Goal: Transaction & Acquisition: Book appointment/travel/reservation

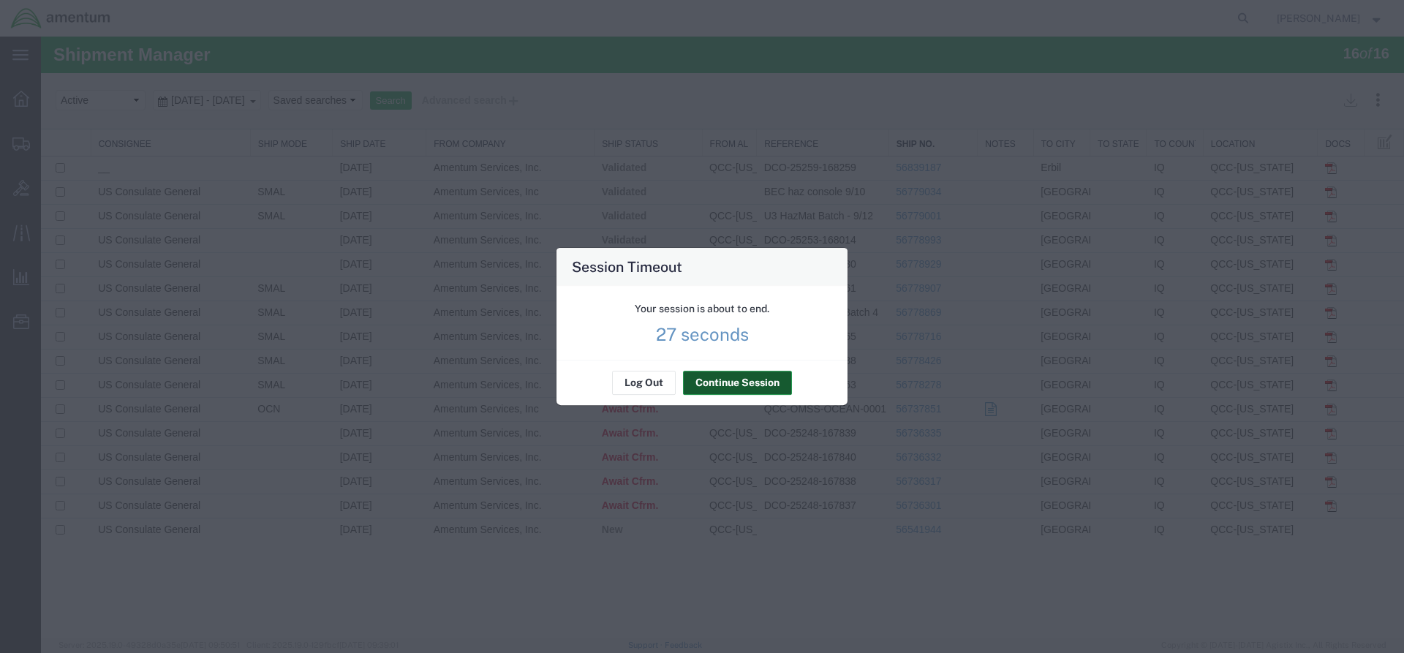
click at [729, 391] on button "Continue Session" at bounding box center [737, 383] width 109 height 23
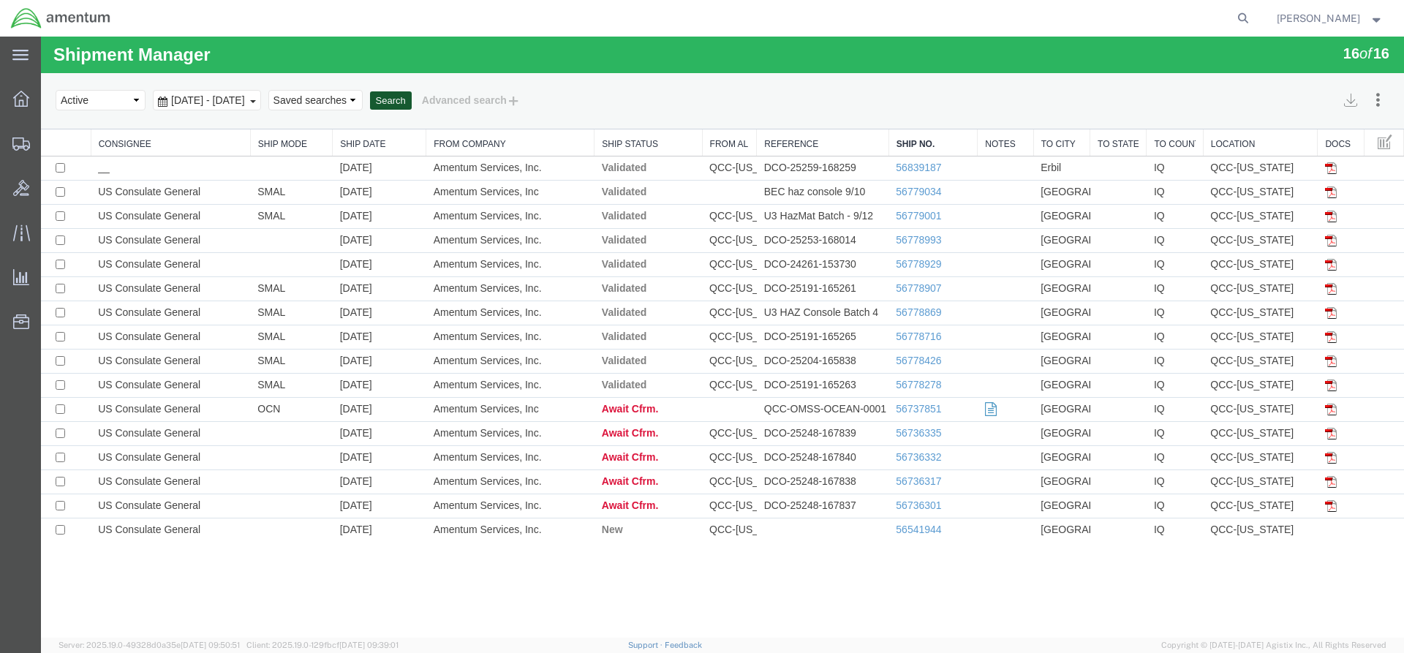
click at [412, 102] on button "Search" at bounding box center [391, 100] width 42 height 19
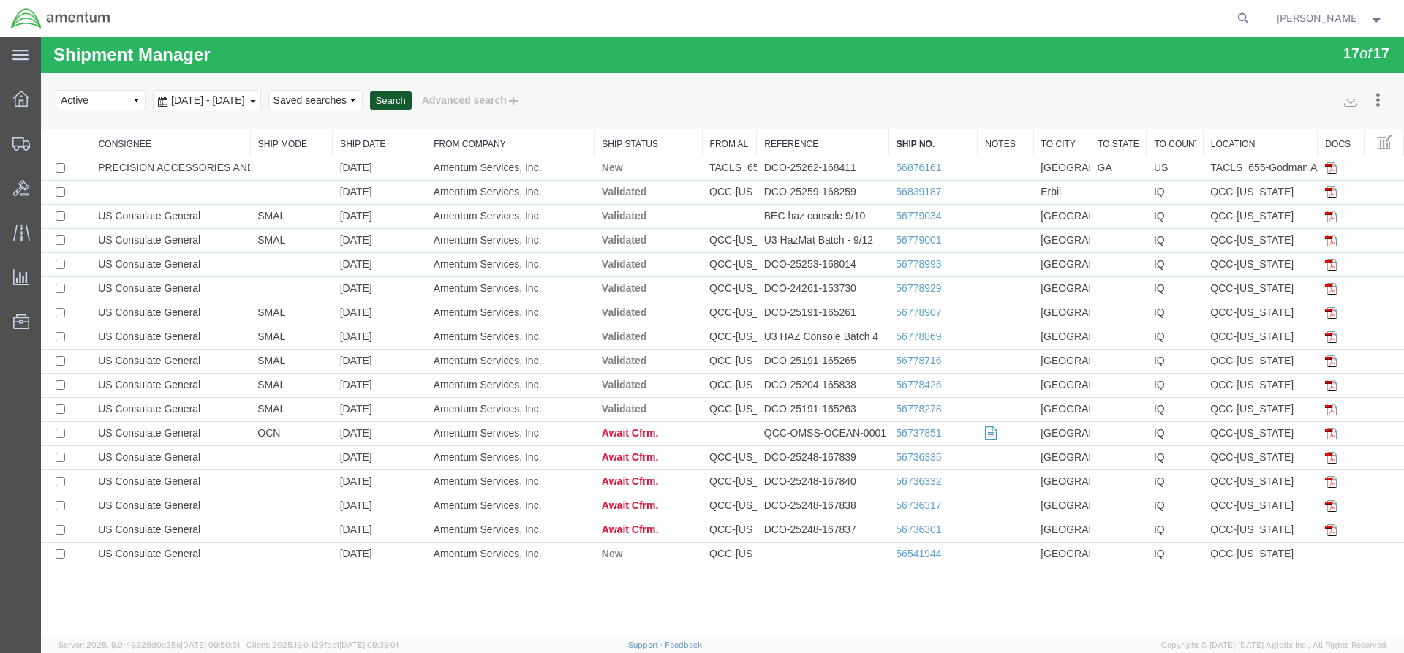
click at [412, 105] on button "Search" at bounding box center [391, 100] width 42 height 19
click at [412, 103] on button "Search" at bounding box center [391, 100] width 42 height 19
click at [412, 102] on button "Search" at bounding box center [391, 100] width 42 height 19
click at [412, 99] on button "Search" at bounding box center [391, 100] width 42 height 19
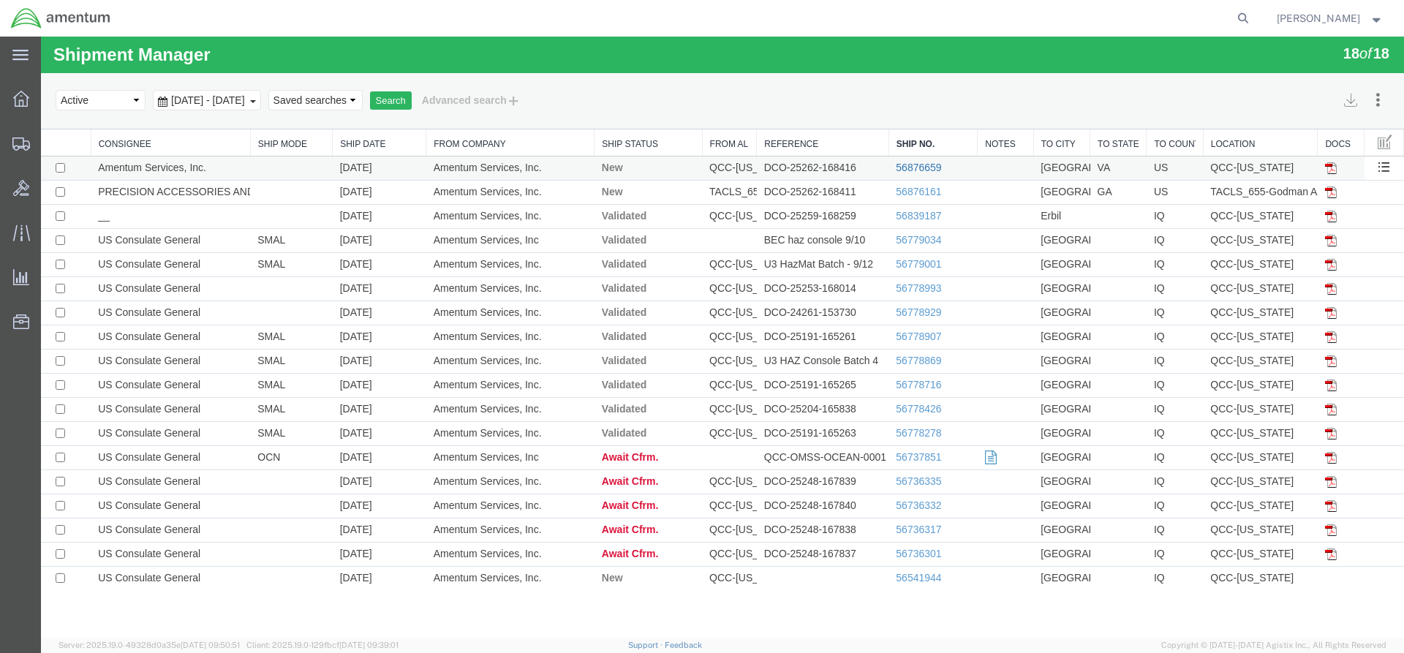
click at [918, 166] on link "56876659" at bounding box center [918, 168] width 45 height 12
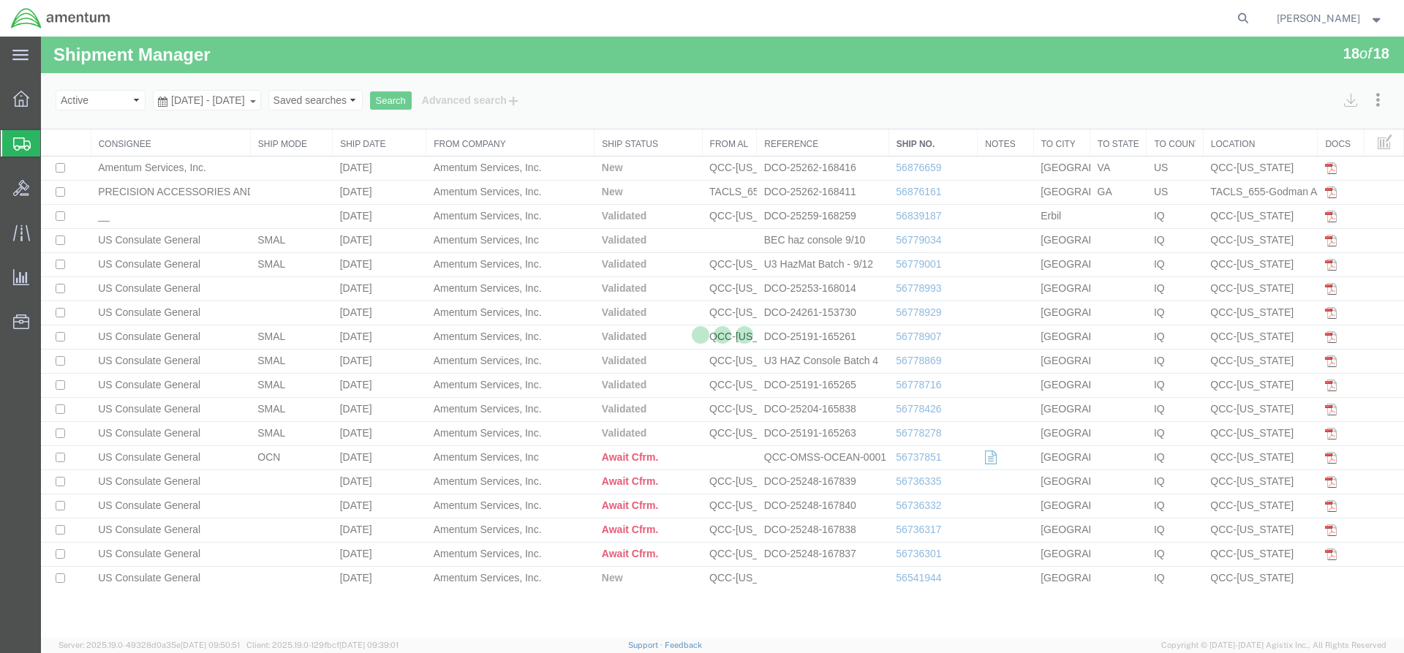
select select "42668"
select select "42715"
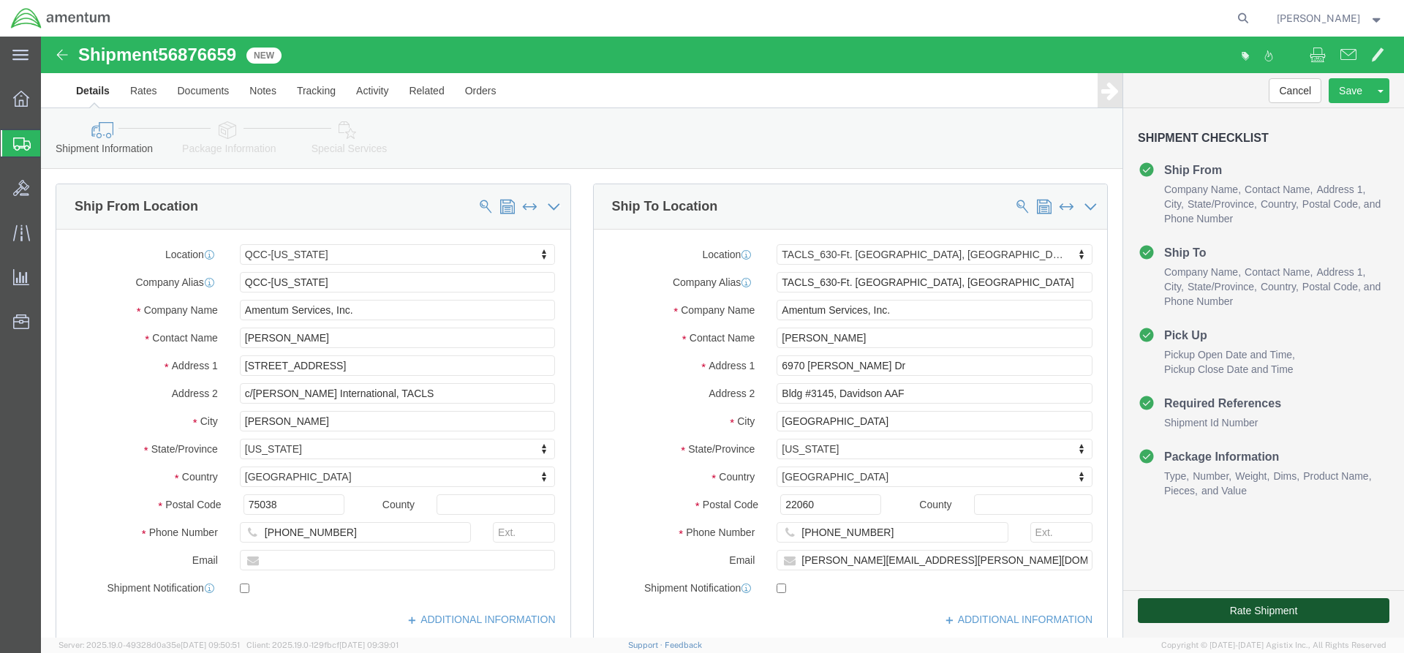
click button "Rate Shipment"
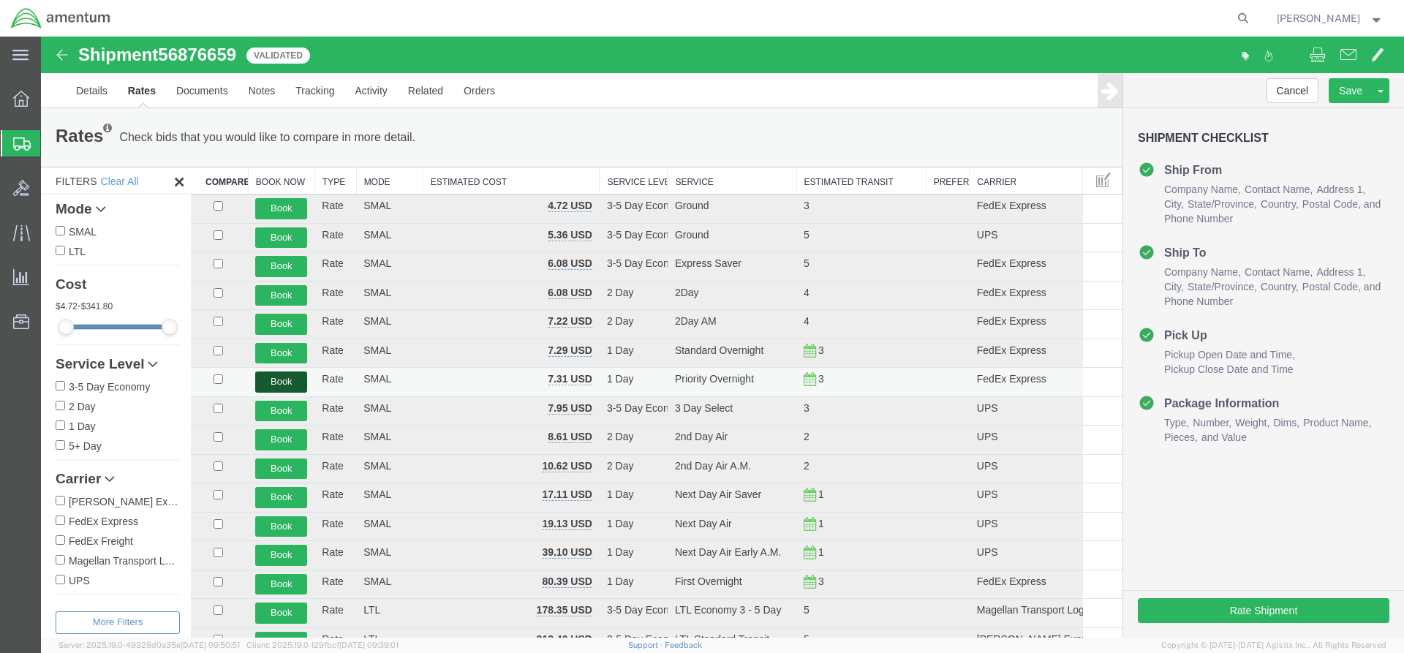
click at [293, 377] on button "Book" at bounding box center [281, 382] width 52 height 21
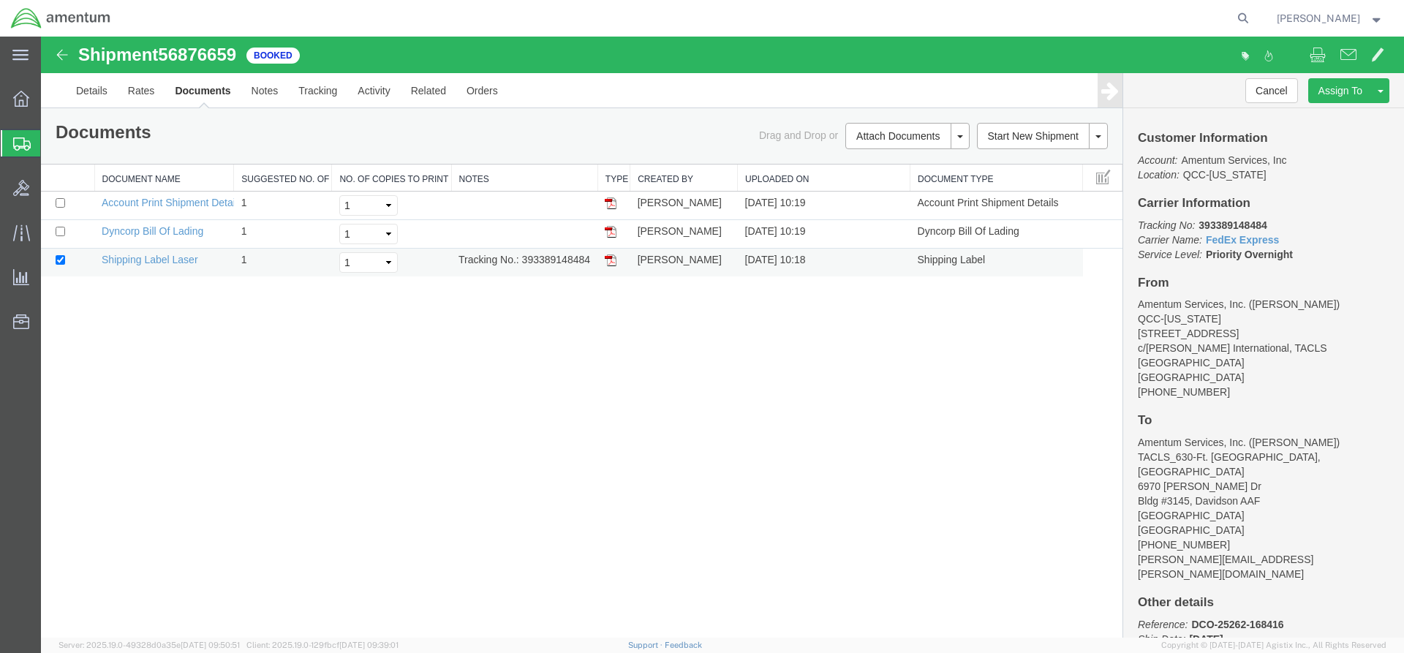
drag, startPoint x: 541, startPoint y: 264, endPoint x: 584, endPoint y: 260, distance: 43.4
click at [595, 263] on td "Tracking No.: 393389148484" at bounding box center [524, 263] width 146 height 29
copy td "393389148484"
click at [609, 257] on img at bounding box center [611, 261] width 12 height 12
click at [50, 100] on span "Overview" at bounding box center [45, 98] width 10 height 29
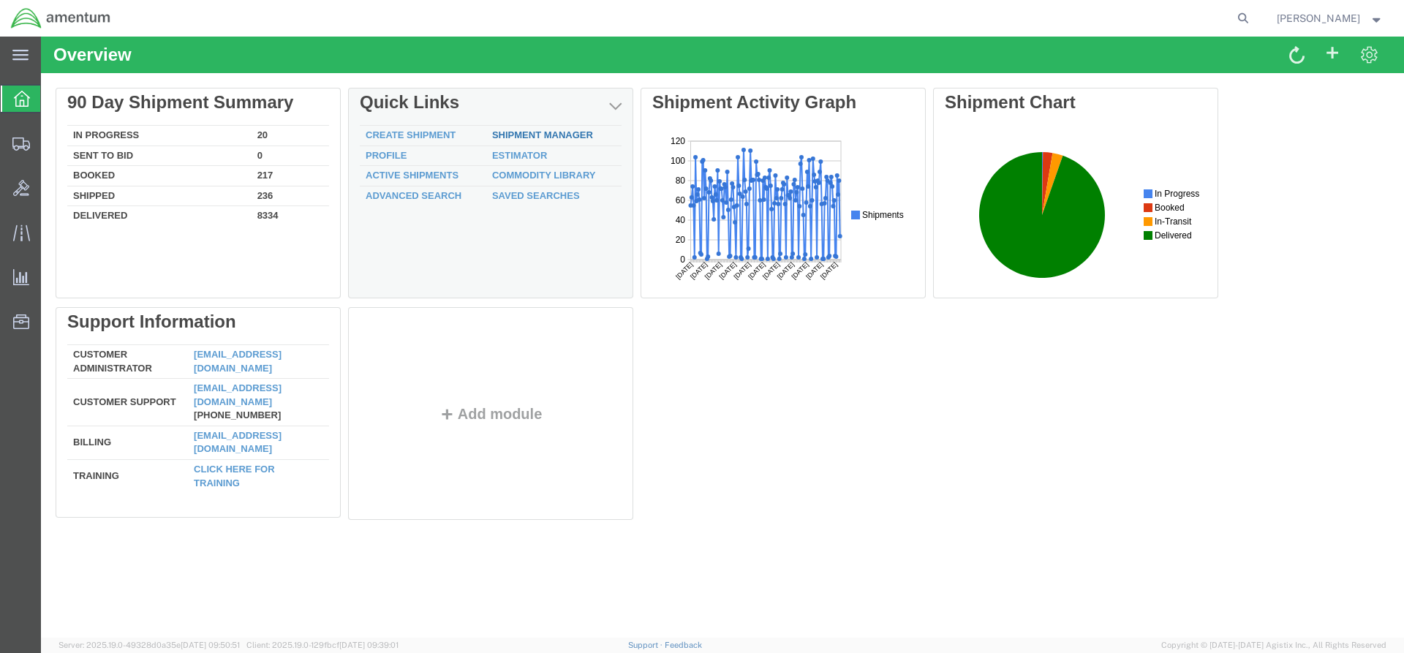
click at [538, 137] on link "Shipment Manager" at bounding box center [542, 134] width 101 height 11
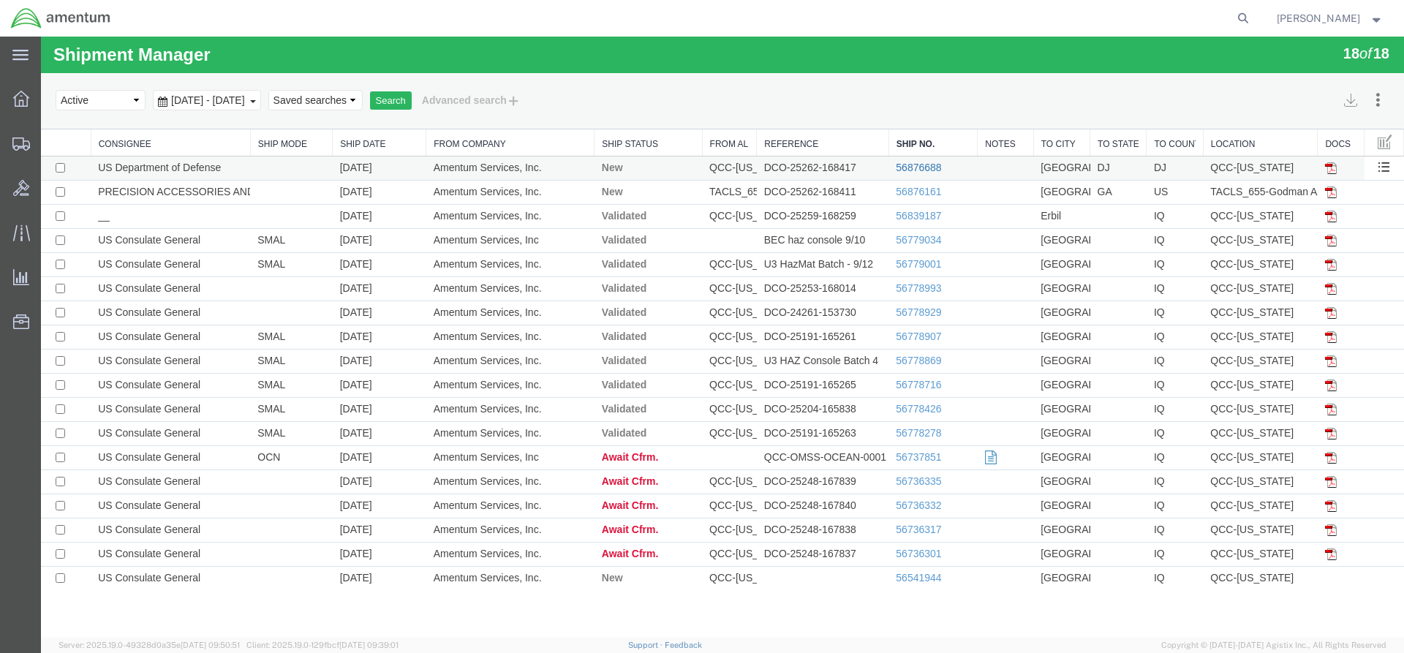
click at [933, 162] on link "56876688" at bounding box center [918, 168] width 45 height 12
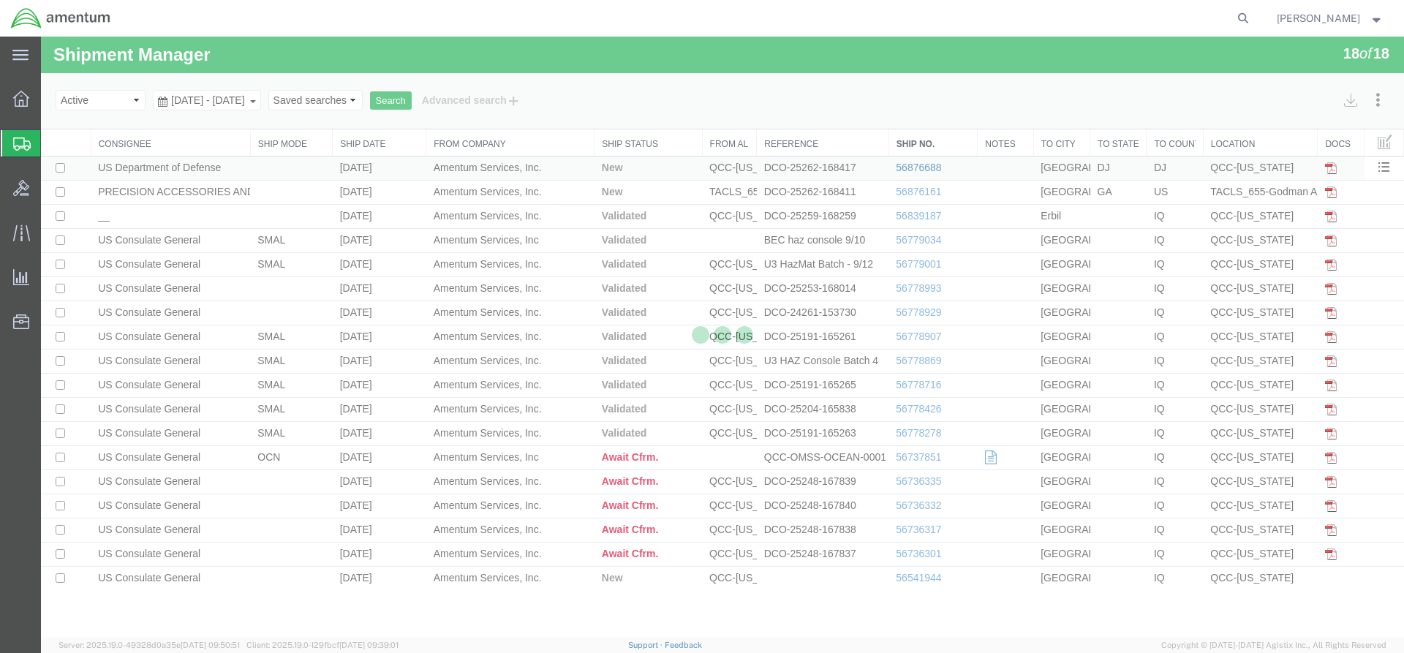
select select "42668"
select select "42739"
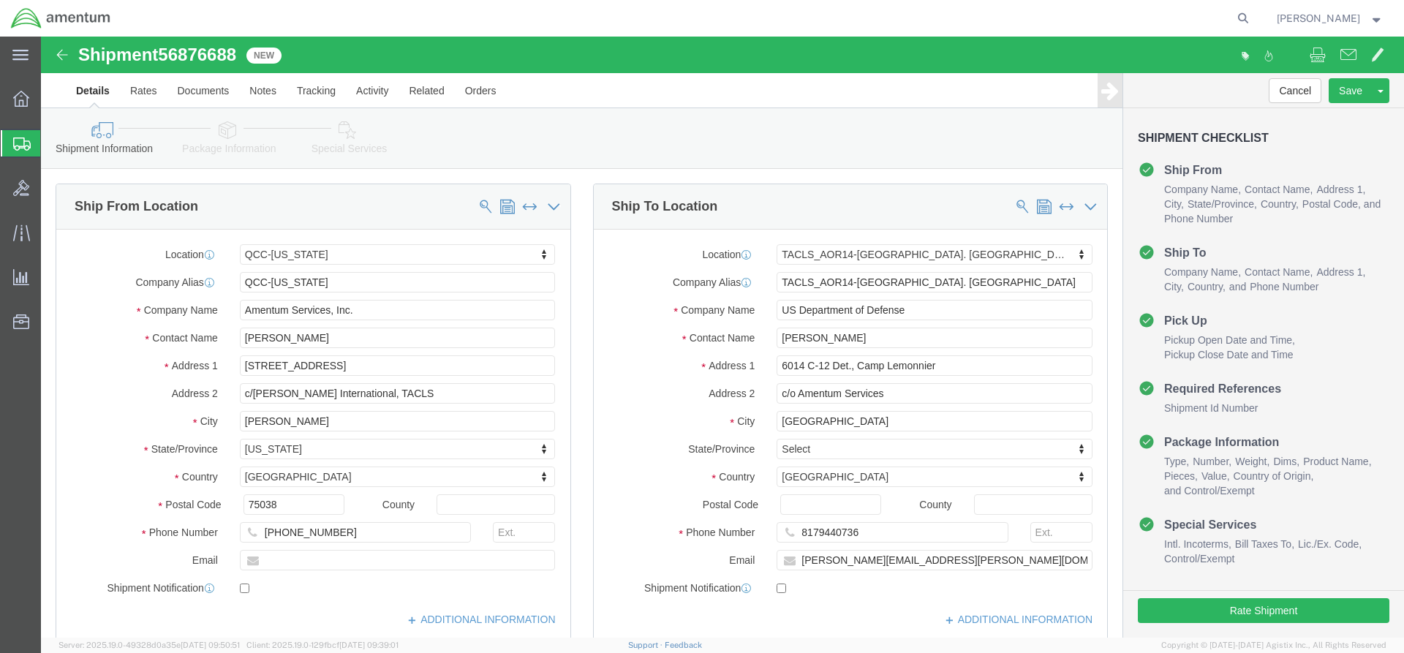
click link "Special Services"
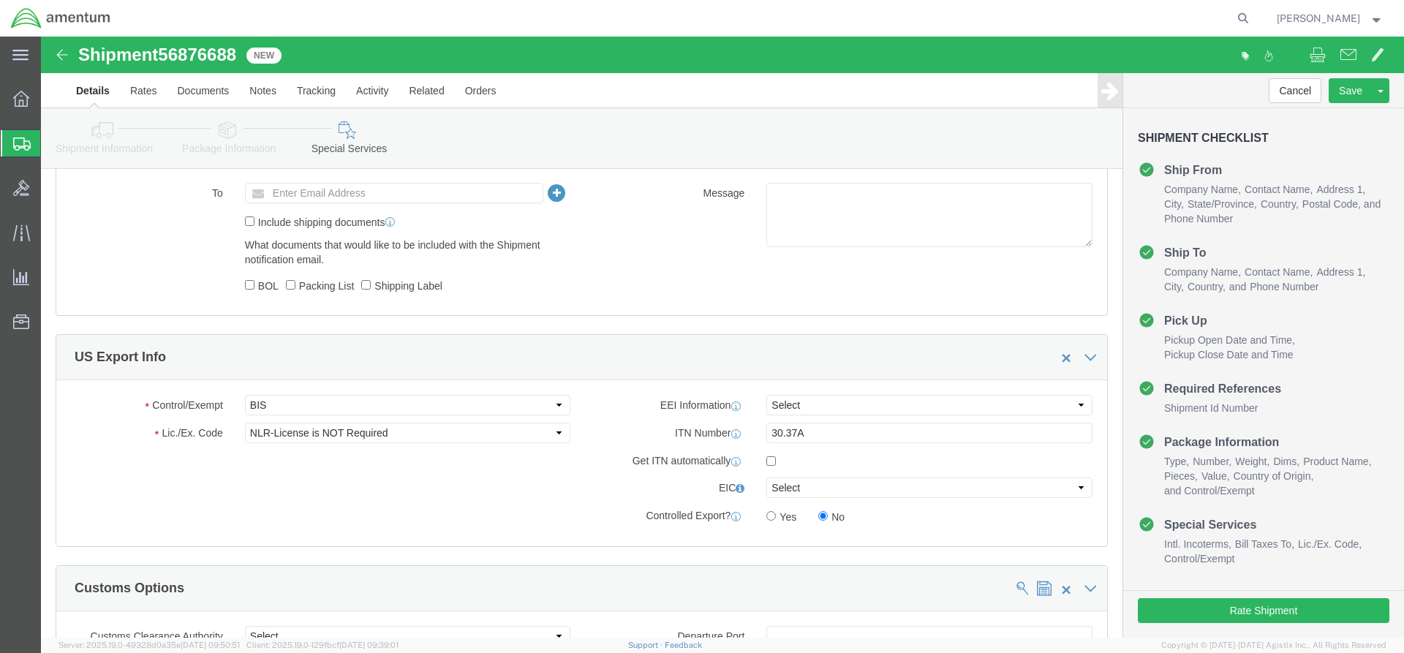
scroll to position [1097, 0]
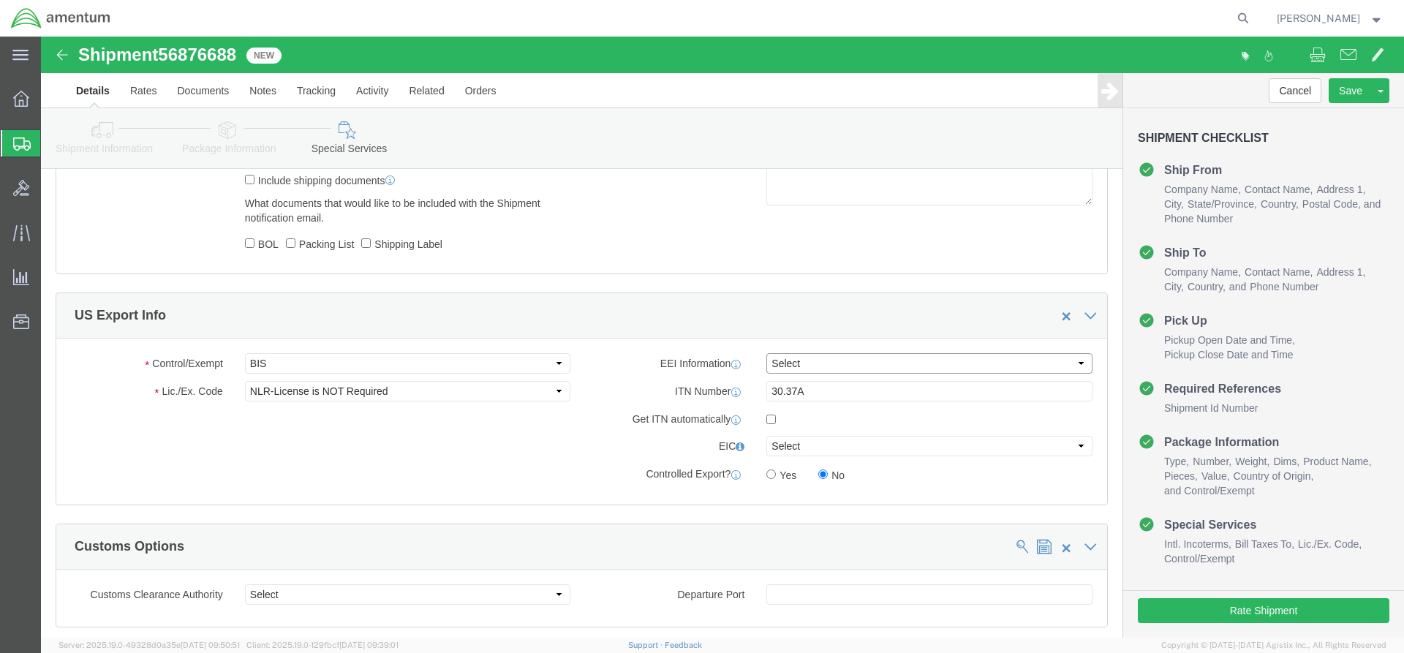
click select "Select AES-Direct EEI Carrier File EEI EEI Exempt"
drag, startPoint x: 761, startPoint y: 327, endPoint x: 761, endPoint y: 336, distance: 8.8
click select "Select AES-Direct EEI Carrier File EEI EEI Exempt"
select select "EXEM"
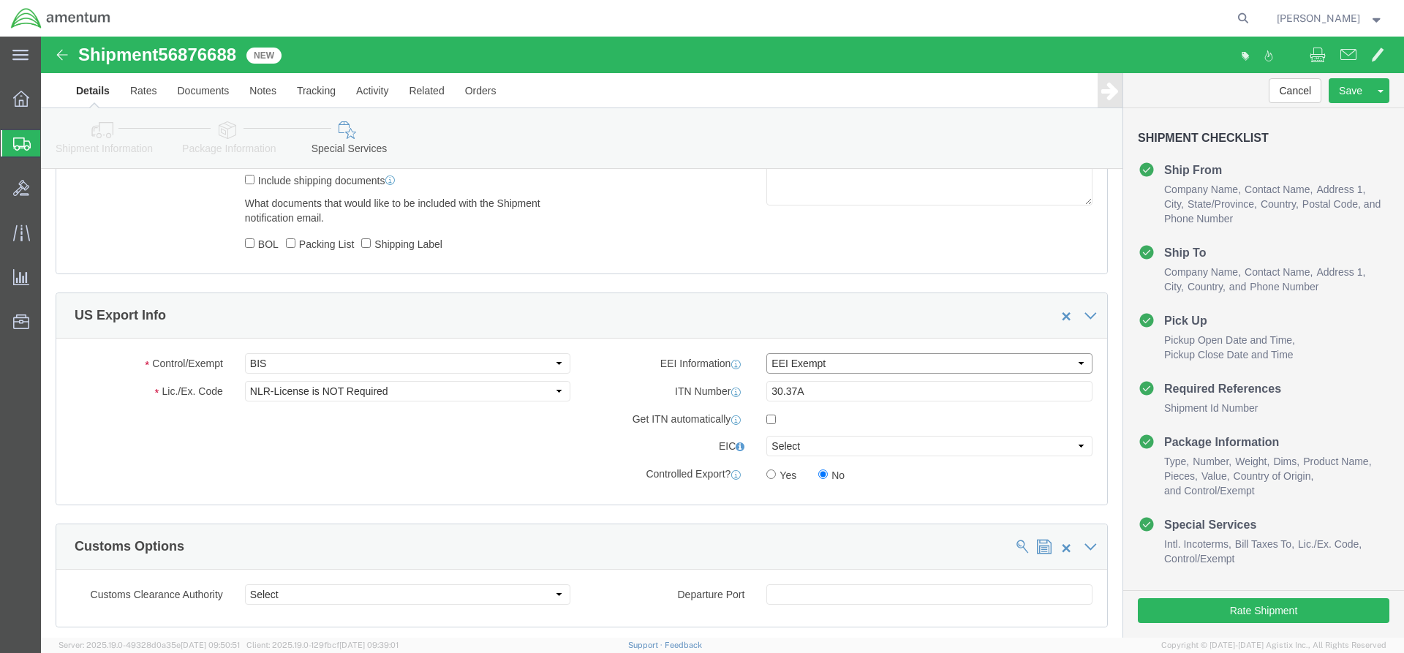
click select "Select AES-Direct EEI Carrier File EEI EEI Exempt"
drag, startPoint x: 768, startPoint y: 355, endPoint x: 708, endPoint y: 333, distance: 63.9
click div "EEI Information Select AES-Direct EEI Carrier File EEI EEI Exempt ITN Number 30…"
click select "Select ATF BIS DEA EPA FDA FTR ITAR OFAC Other (OPA)"
select select "FTR"
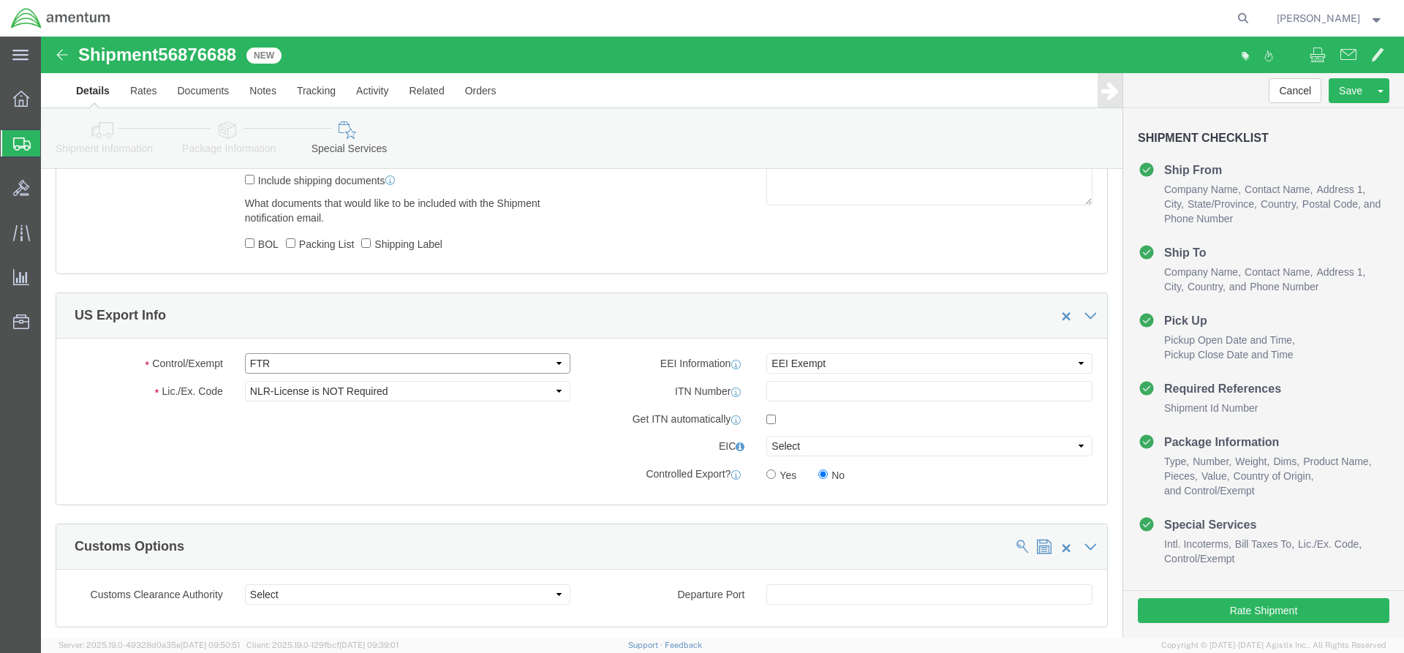
click select "Select ATF BIS DEA EPA FDA FTR ITAR OFAC Other (OPA)"
click select "Select 30.2(d)(2) 30.36 30.37(a) 30.37(f) 30.37(g) 30.37(h) 30.37(i) 30.37(j) 3…"
select select "30.37(a)"
click select "Select 30.2(d)(2) 30.36 30.37(a) 30.37(f) 30.37(g) 30.37(h) 30.37(i) 30.37(j) 3…"
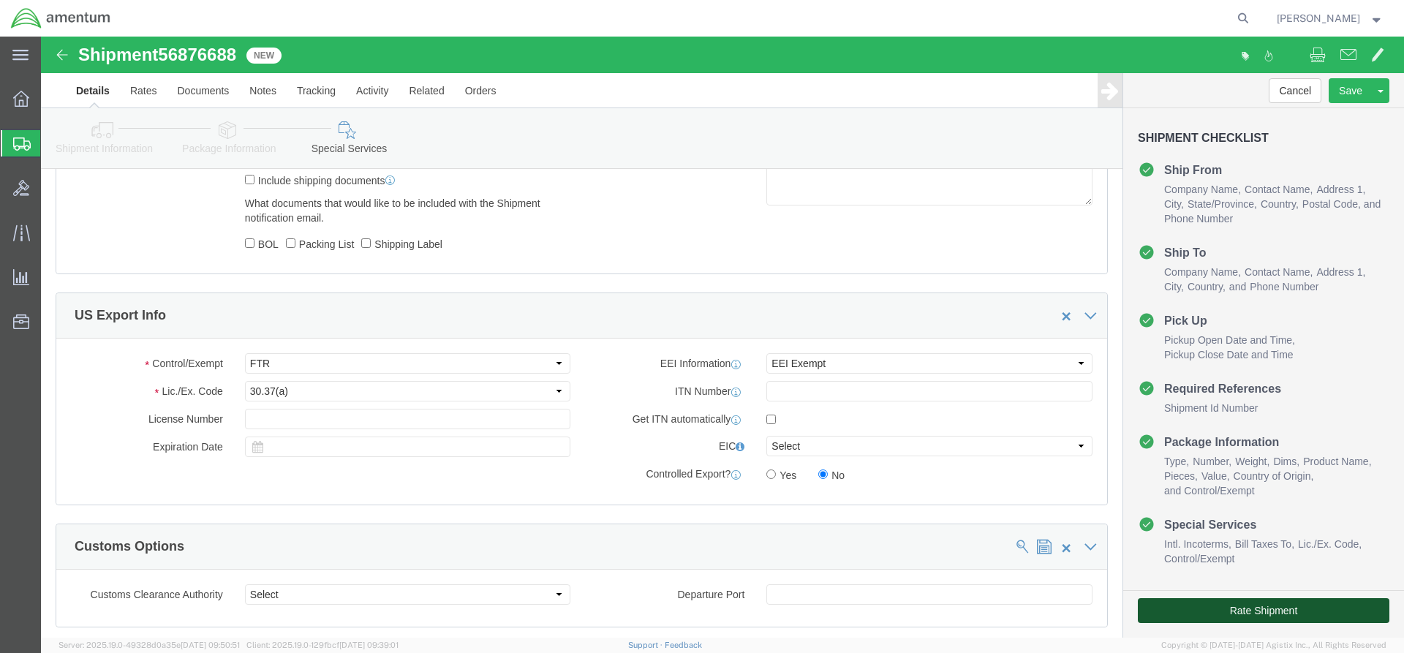
click button "Rate Shipment"
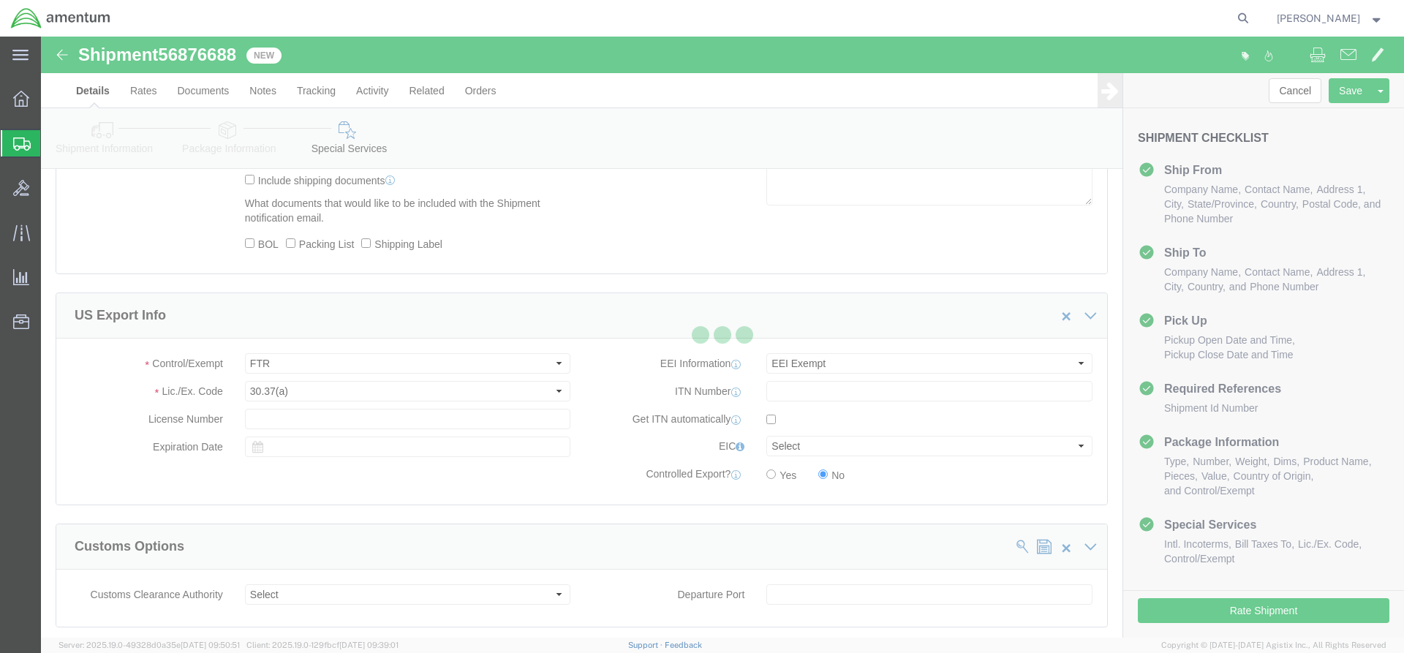
scroll to position [0, 0]
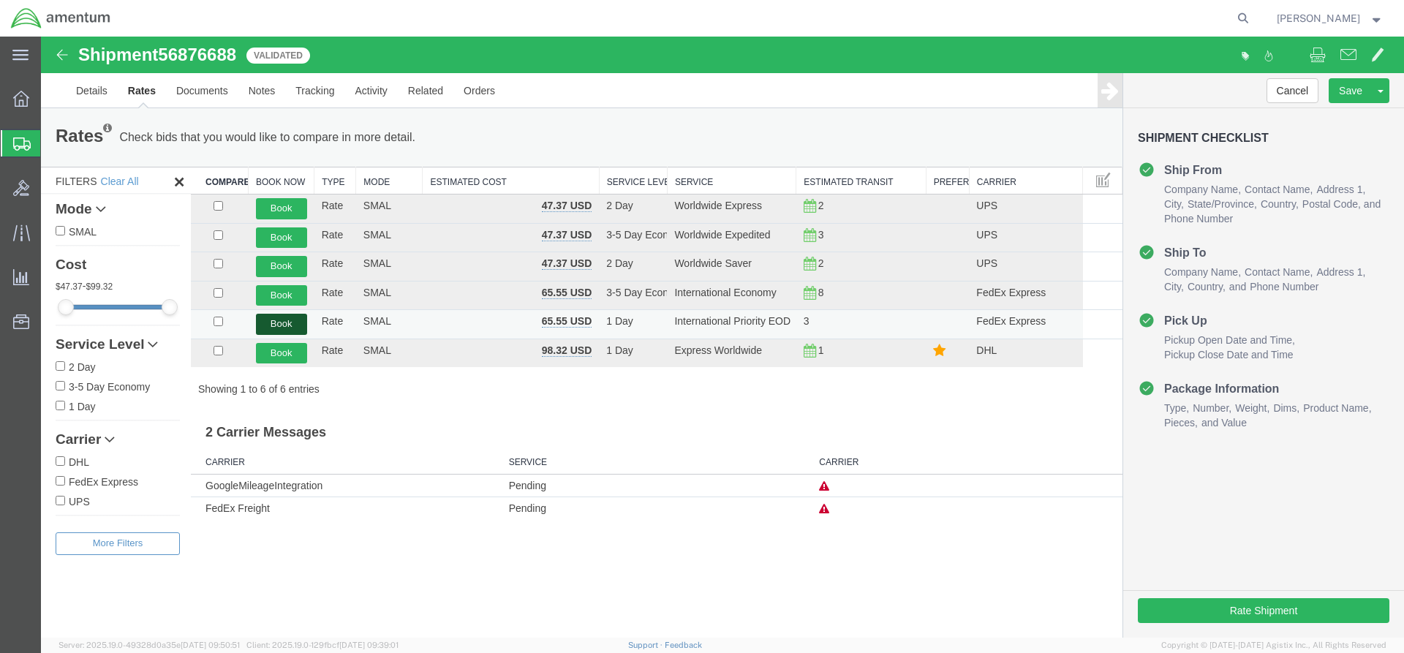
click at [290, 320] on button "Book" at bounding box center [281, 324] width 51 height 21
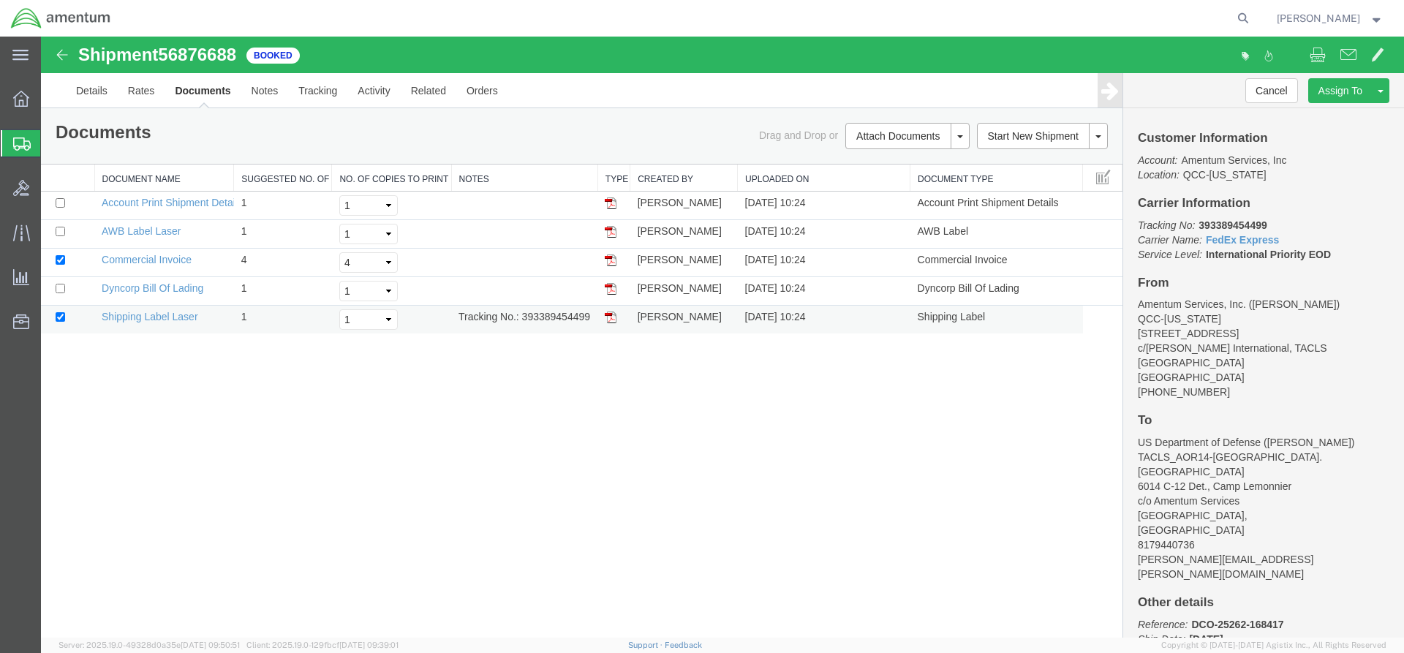
drag, startPoint x: 613, startPoint y: 319, endPoint x: 46, endPoint y: 410, distance: 574.1
click at [613, 319] on img at bounding box center [611, 318] width 12 height 12
drag, startPoint x: 77, startPoint y: 282, endPoint x: 614, endPoint y: 230, distance: 540.1
click at [614, 230] on img at bounding box center [611, 232] width 12 height 12
click at [16, 99] on icon at bounding box center [21, 99] width 16 height 16
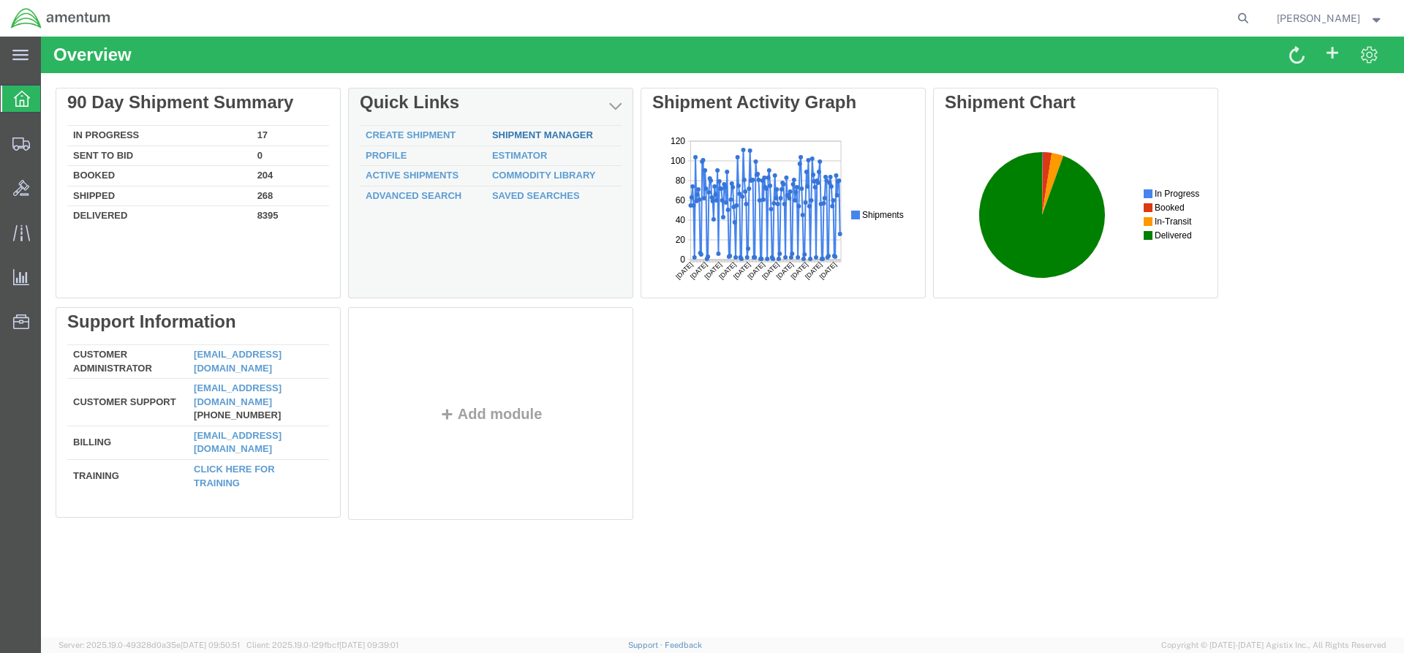
click at [549, 134] on link "Shipment Manager" at bounding box center [542, 134] width 101 height 11
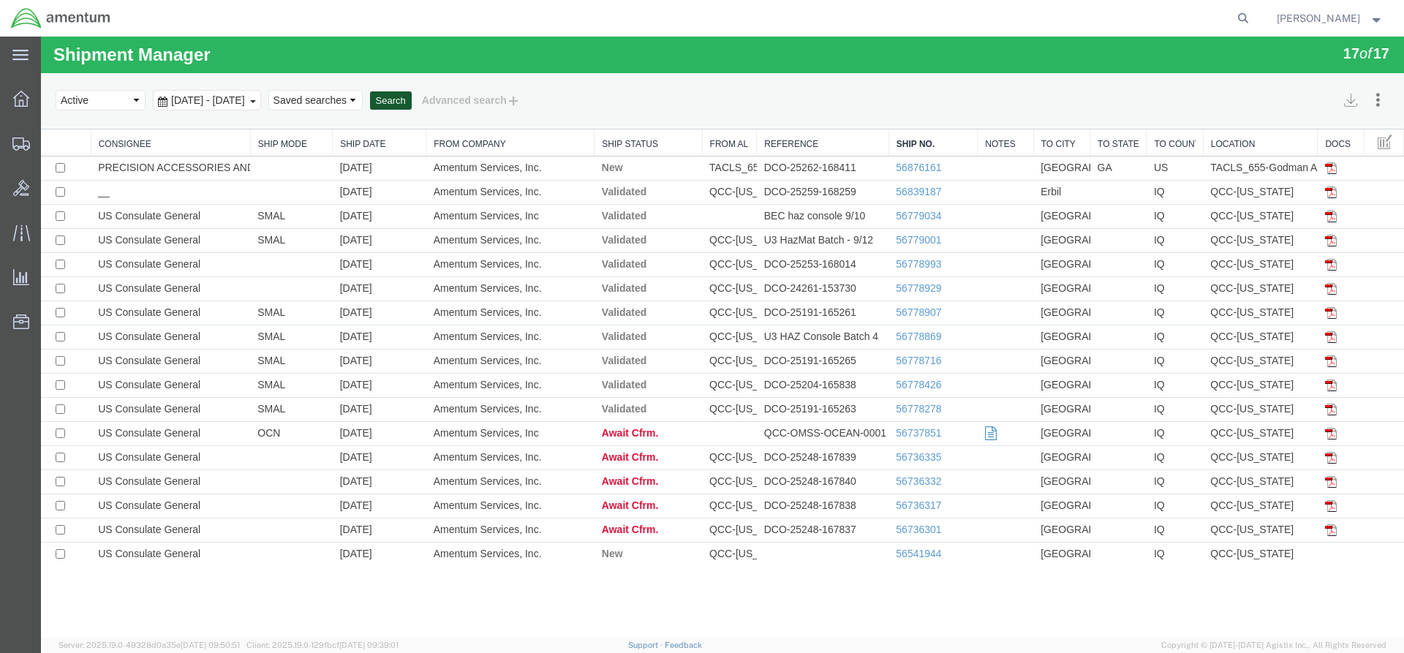
click at [412, 97] on button "Search" at bounding box center [391, 100] width 42 height 19
click at [412, 102] on button "Search" at bounding box center [391, 100] width 42 height 19
click at [412, 104] on button "Search" at bounding box center [391, 100] width 42 height 19
click at [412, 105] on button "Search" at bounding box center [391, 100] width 42 height 19
click at [412, 108] on button "Search" at bounding box center [391, 100] width 42 height 19
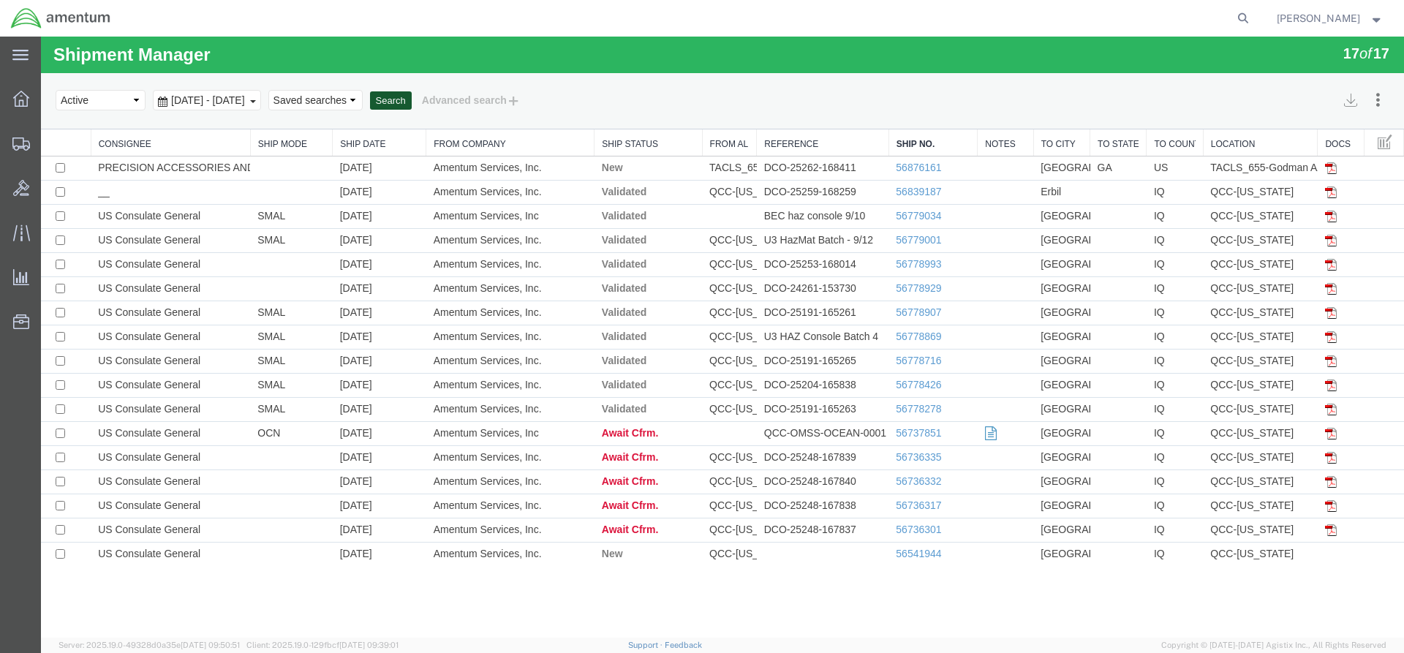
click at [412, 109] on button "Search" at bounding box center [391, 100] width 42 height 19
click at [412, 95] on button "Search" at bounding box center [391, 100] width 42 height 19
click at [412, 100] on button "Search" at bounding box center [391, 100] width 42 height 19
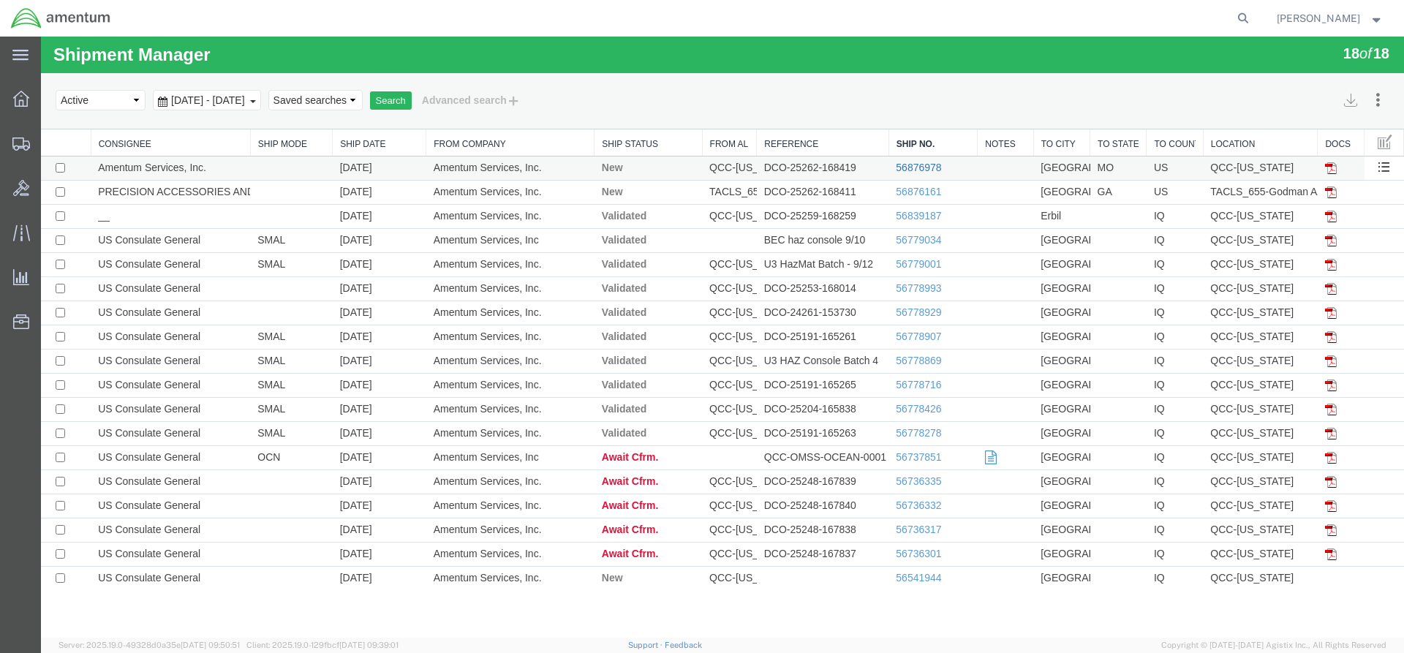
click at [899, 164] on link "56876978" at bounding box center [918, 168] width 45 height 12
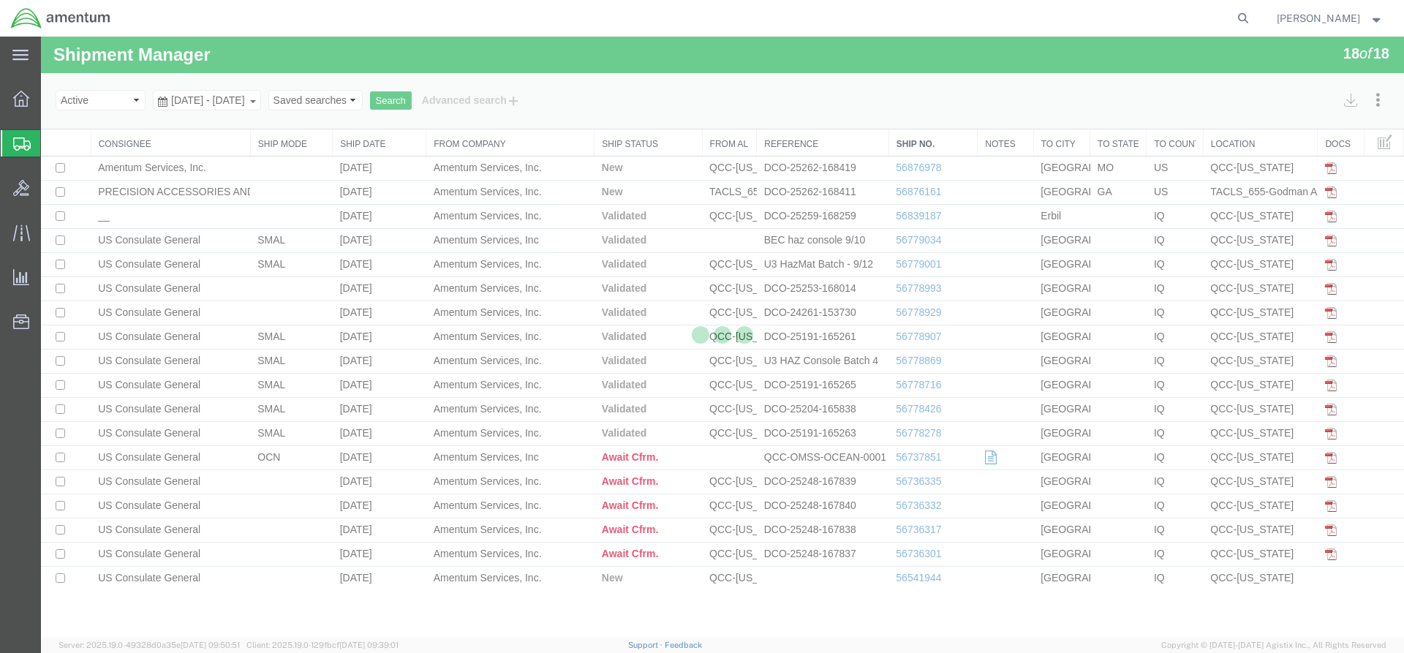
select select "42668"
select select "42707"
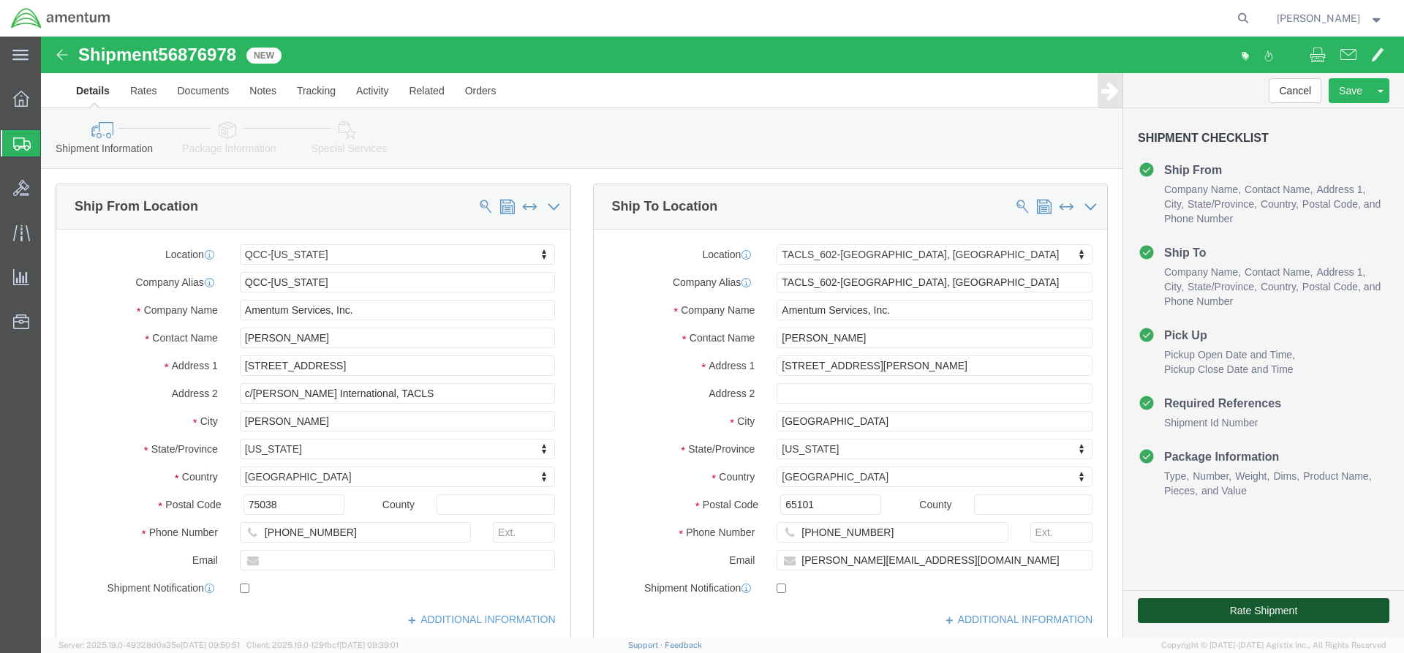
click button "Rate Shipment"
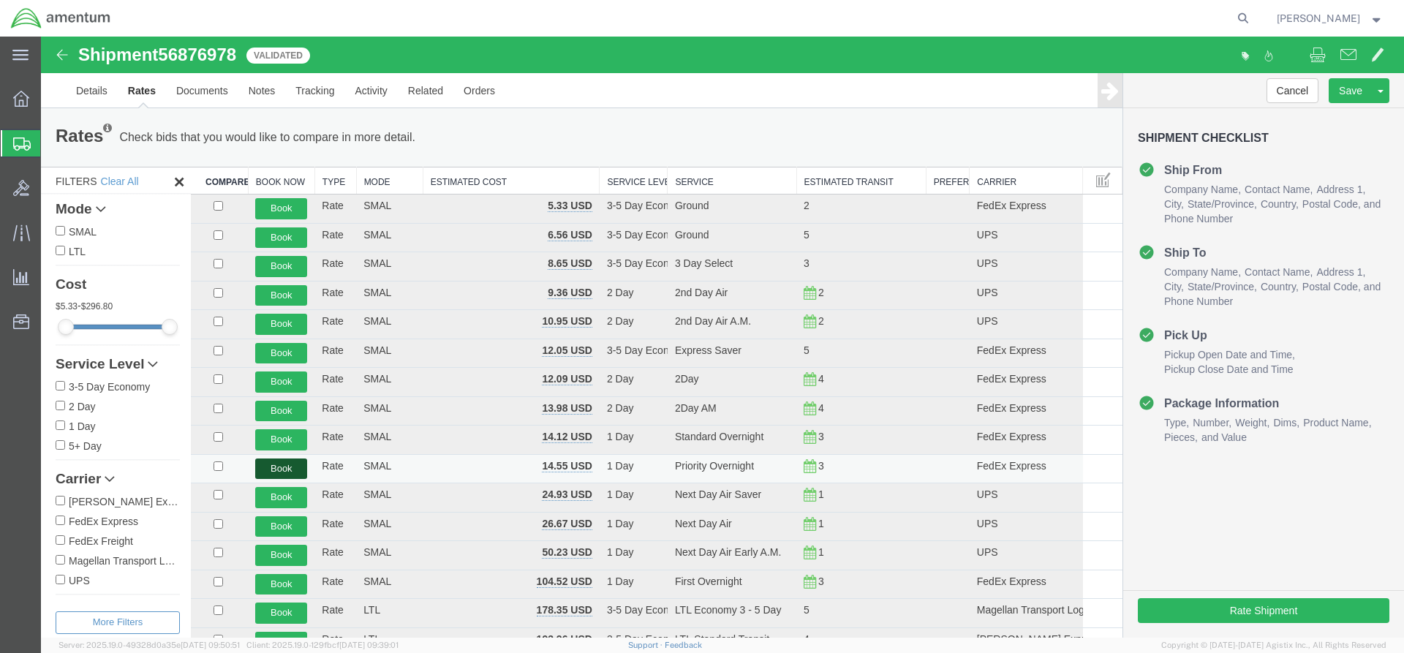
click at [283, 464] on button "Book" at bounding box center [281, 469] width 52 height 21
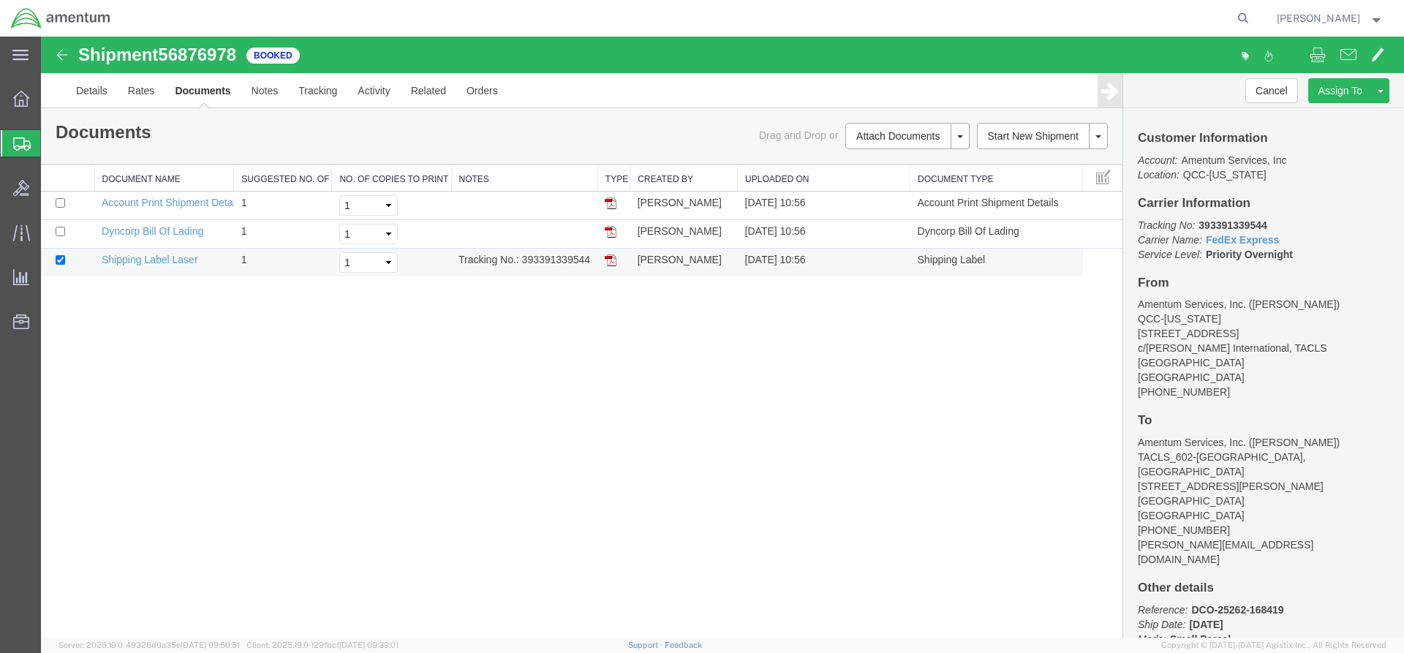
drag, startPoint x: 524, startPoint y: 261, endPoint x: 595, endPoint y: 260, distance: 71.0
click at [595, 260] on td "Tracking No.: 393391339544" at bounding box center [524, 263] width 146 height 29
copy td "393391339544"
drag, startPoint x: 613, startPoint y: 263, endPoint x: 48, endPoint y: 293, distance: 565.4
click at [613, 263] on img at bounding box center [611, 261] width 12 height 12
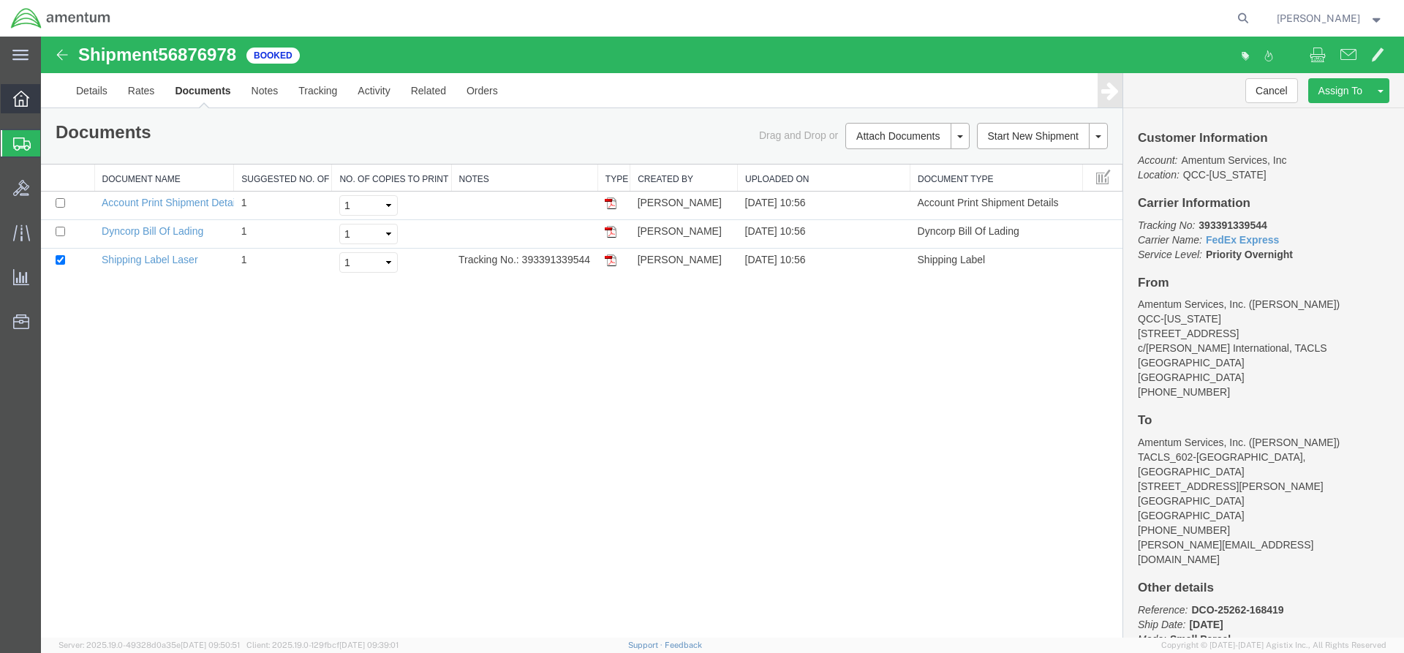
drag, startPoint x: 16, startPoint y: 97, endPoint x: 39, endPoint y: 88, distance: 25.3
click at [16, 98] on icon at bounding box center [21, 99] width 16 height 16
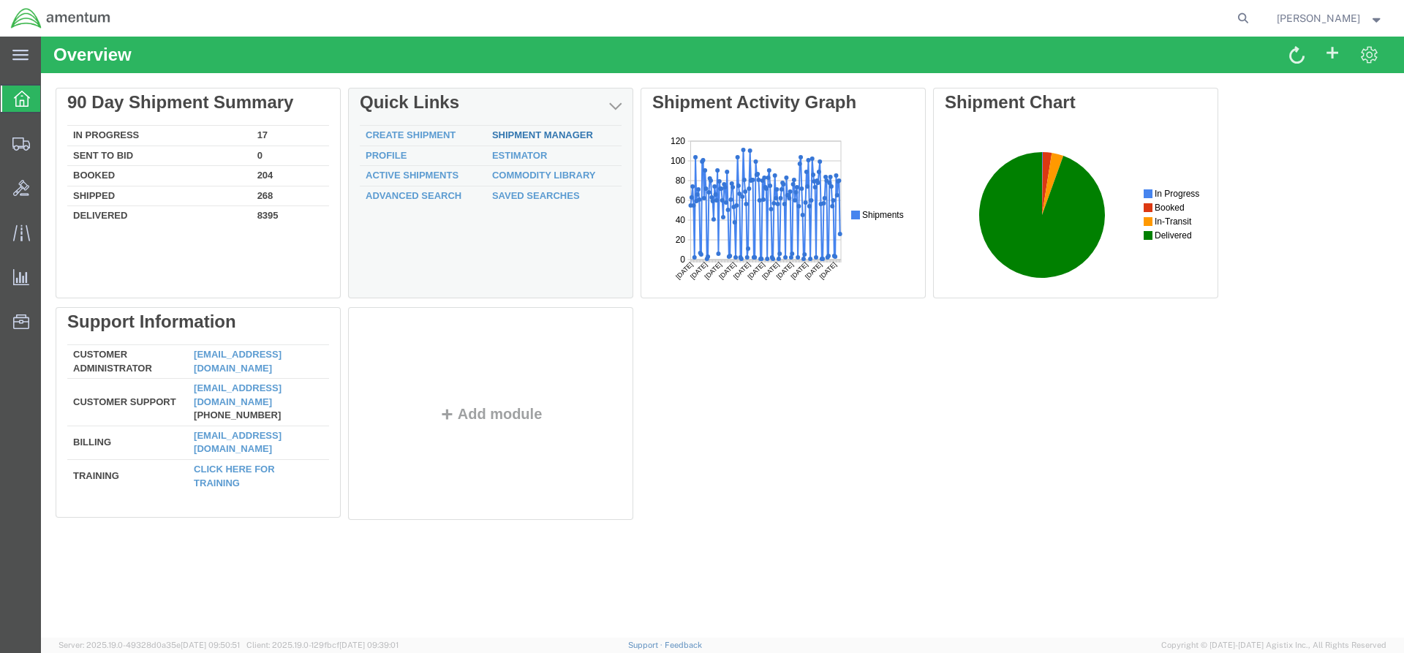
click at [524, 133] on link "Shipment Manager" at bounding box center [542, 134] width 101 height 11
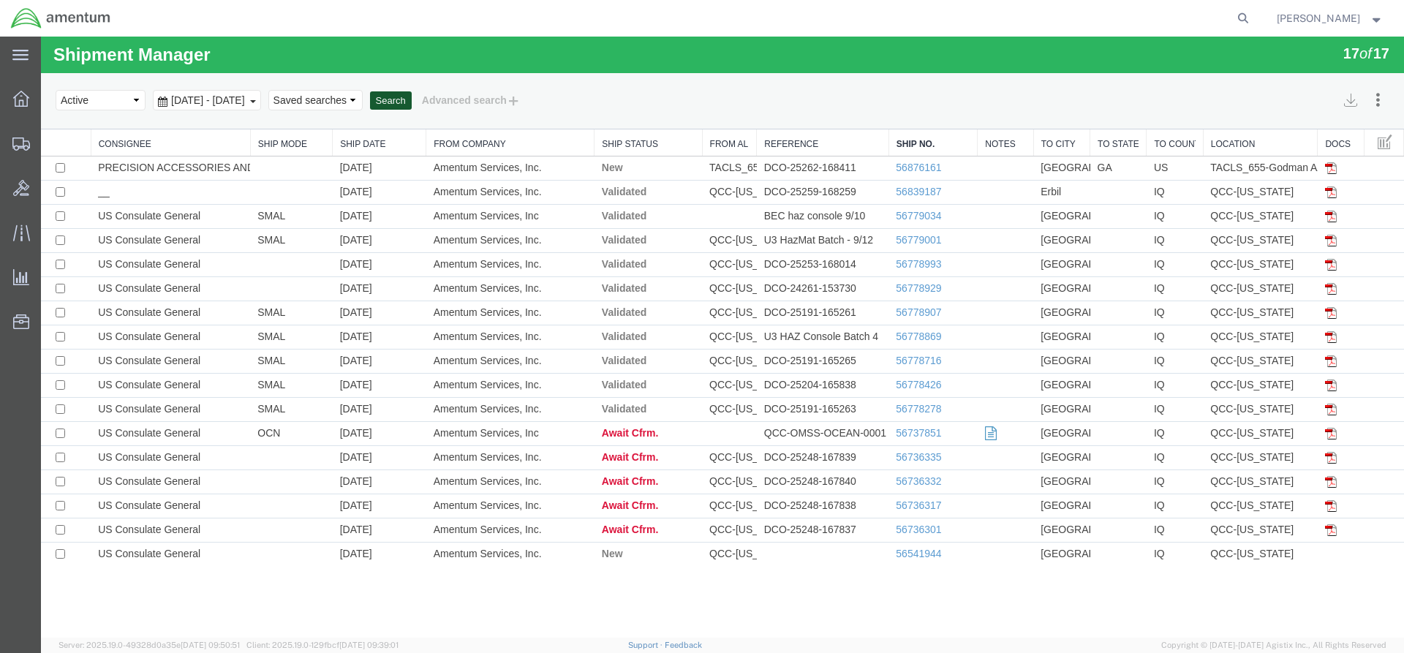
click at [412, 100] on button "Search" at bounding box center [391, 100] width 42 height 19
click at [412, 102] on button "Search" at bounding box center [391, 100] width 42 height 19
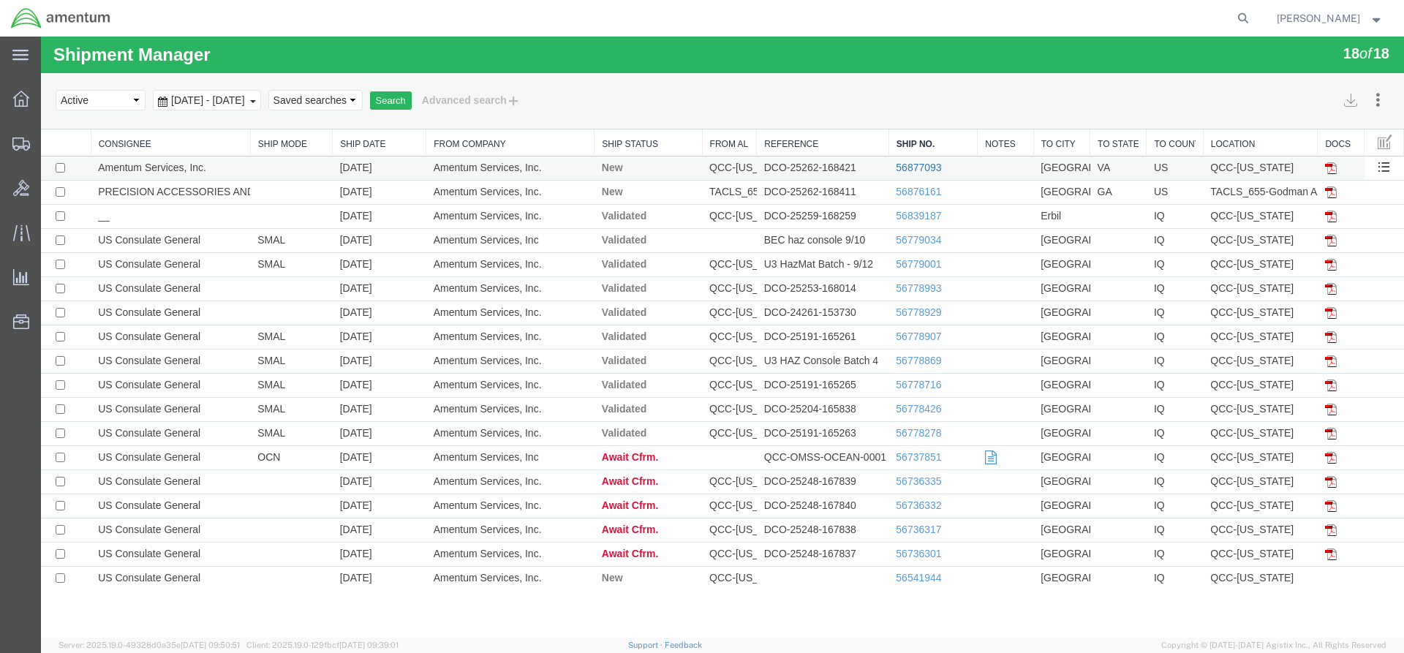
click at [903, 168] on link "56877093" at bounding box center [918, 168] width 45 height 12
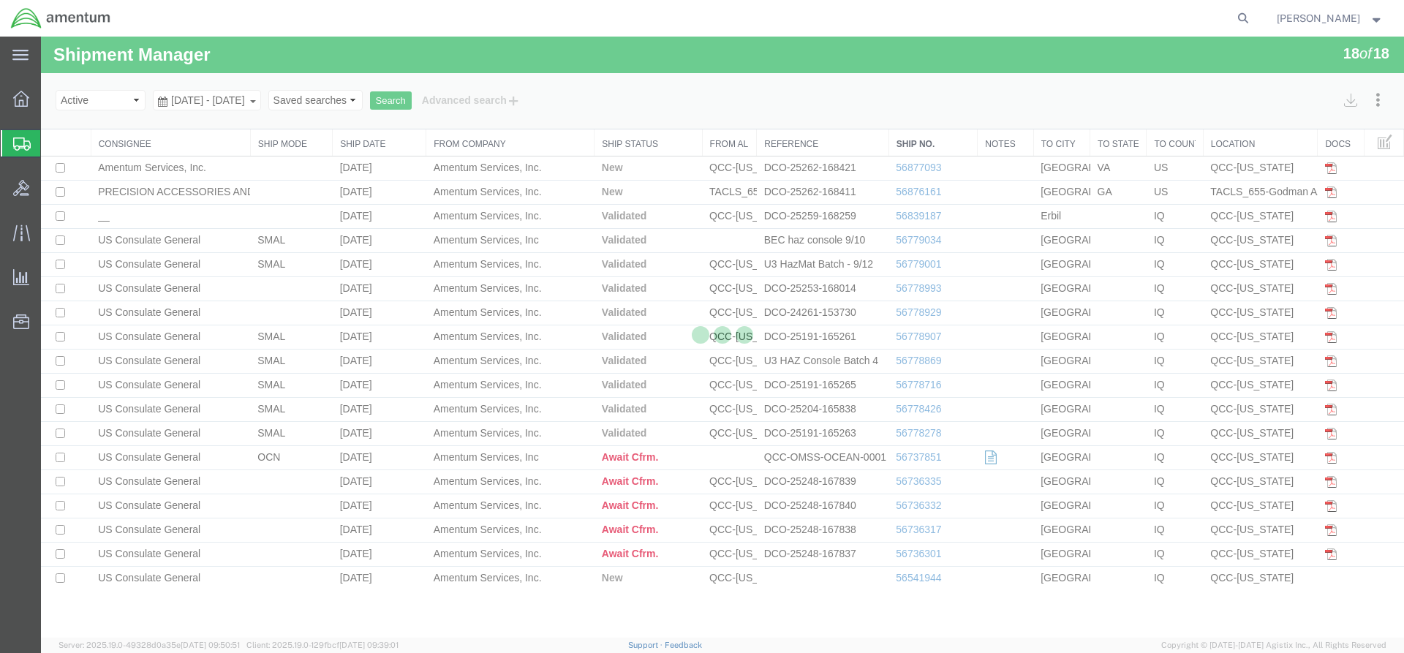
select select "42668"
select select "42721"
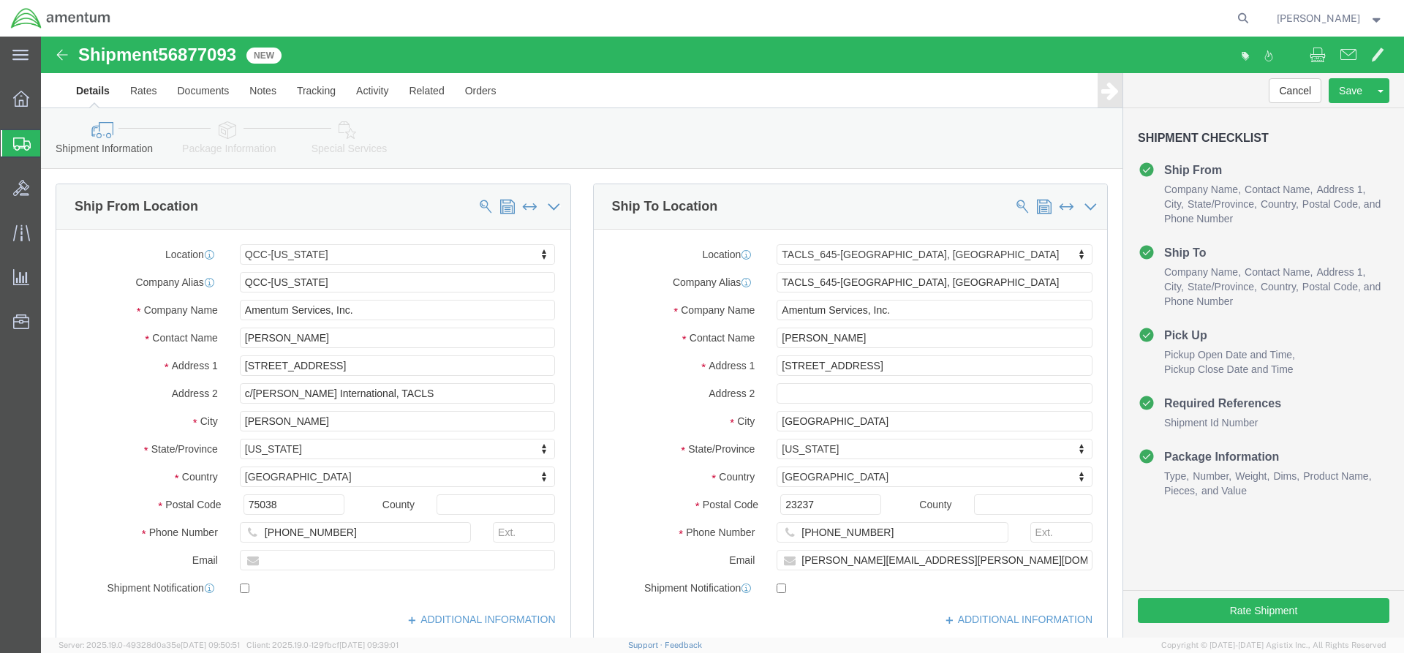
click div "Rate Shipment"
click button "Rate Shipment"
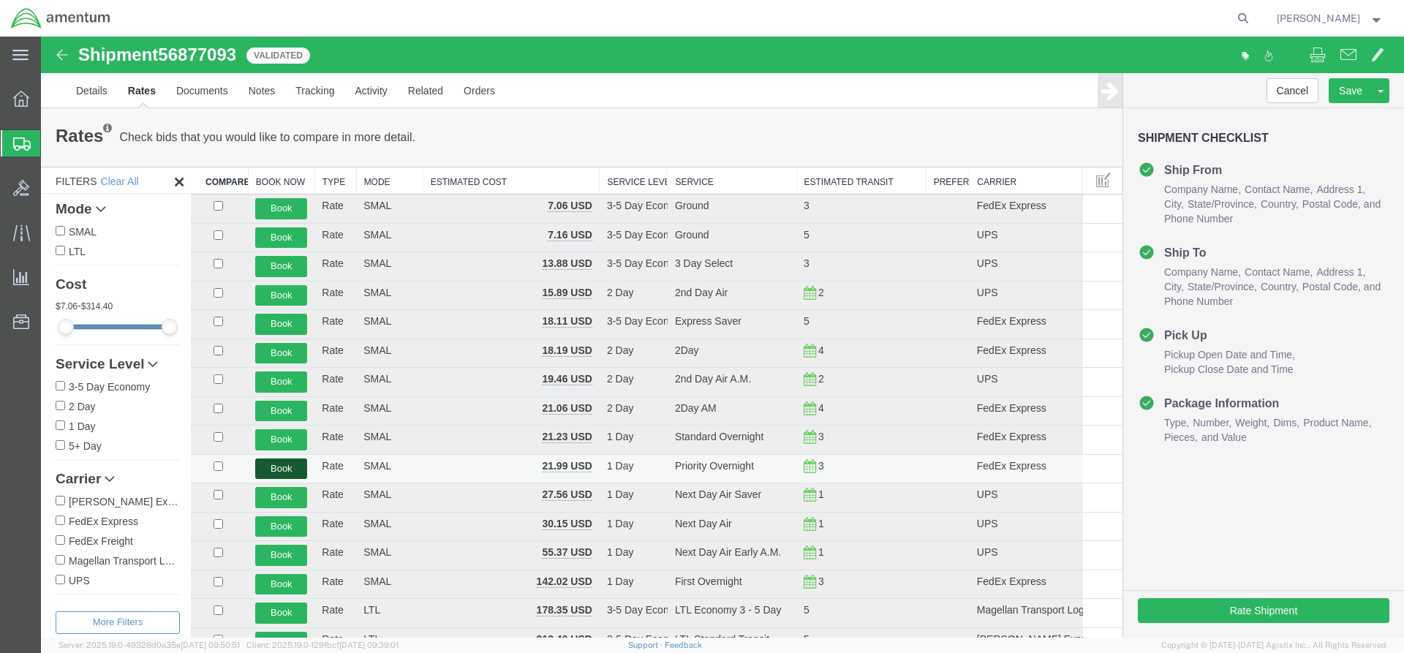
click at [300, 468] on button "Book" at bounding box center [281, 469] width 52 height 21
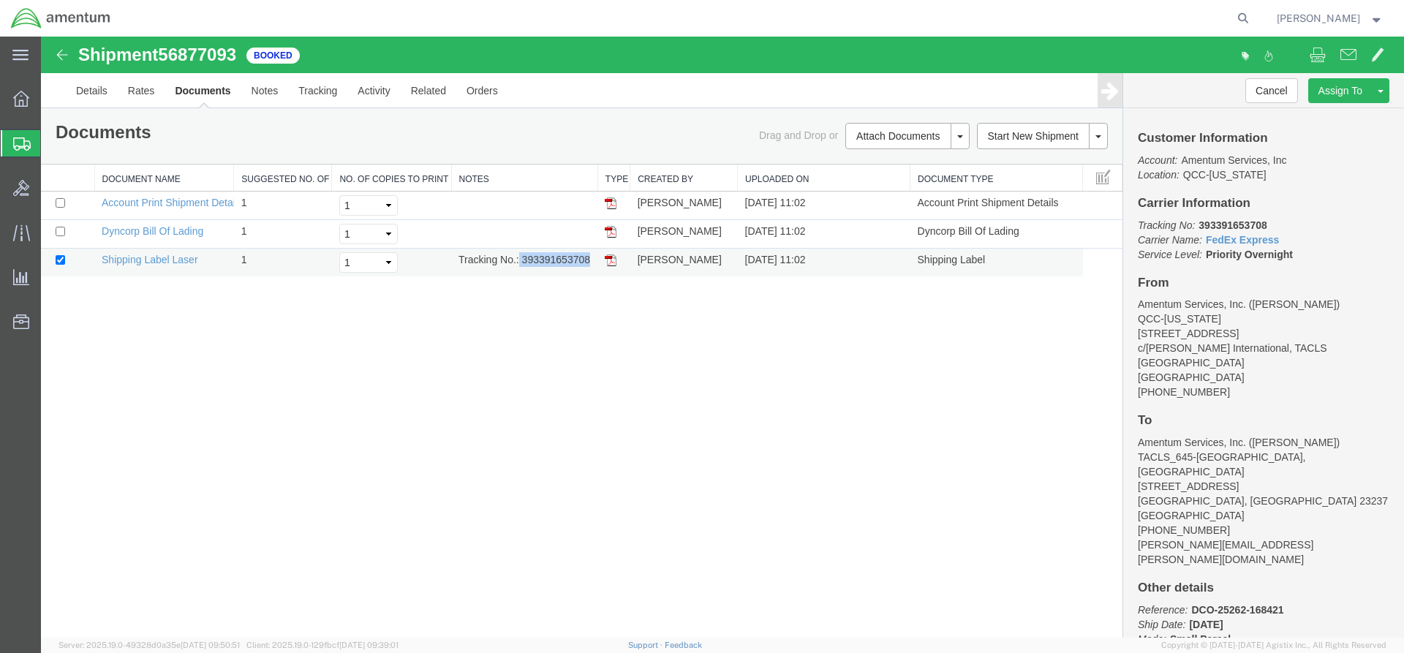
drag, startPoint x: 519, startPoint y: 263, endPoint x: 591, endPoint y: 265, distance: 71.7
click at [591, 265] on td "Tracking No.: 393391653708" at bounding box center [524, 263] width 146 height 29
copy td "393391653708"
drag, startPoint x: 72, startPoint y: 321, endPoint x: 608, endPoint y: 262, distance: 538.7
click at [608, 262] on img at bounding box center [611, 261] width 12 height 12
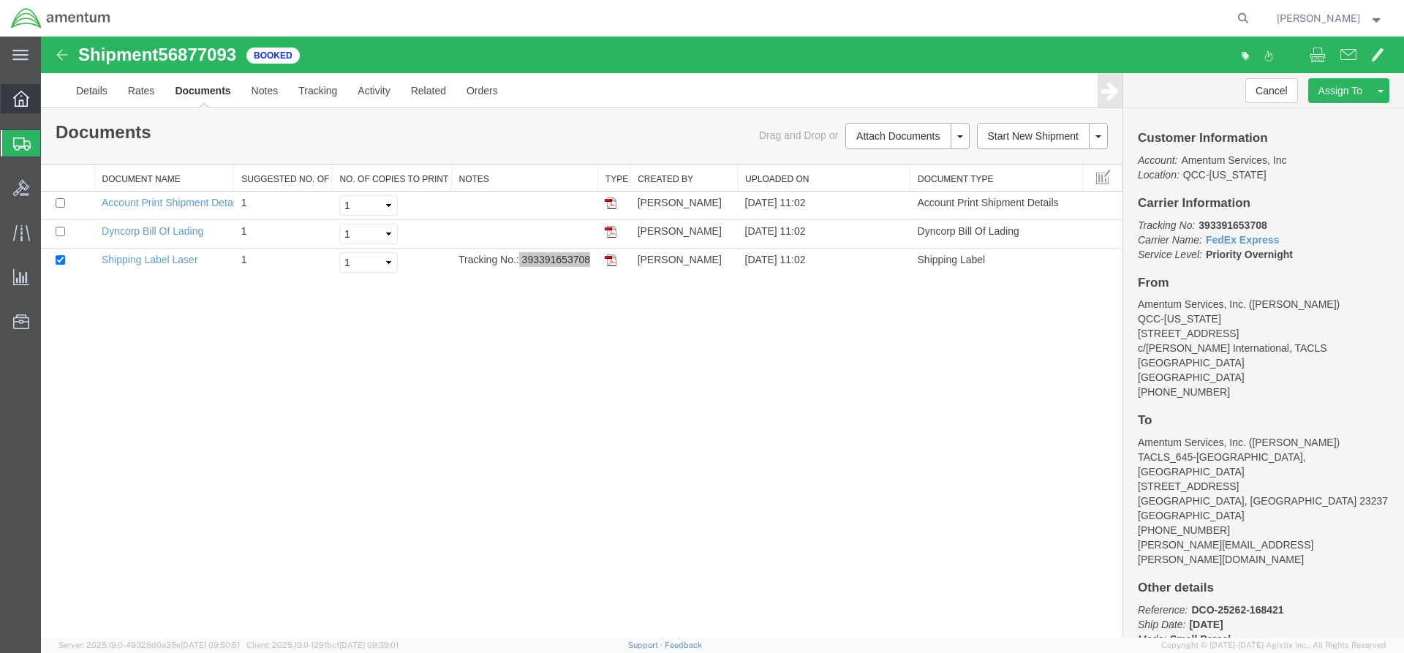
click at [26, 102] on icon at bounding box center [21, 99] width 16 height 16
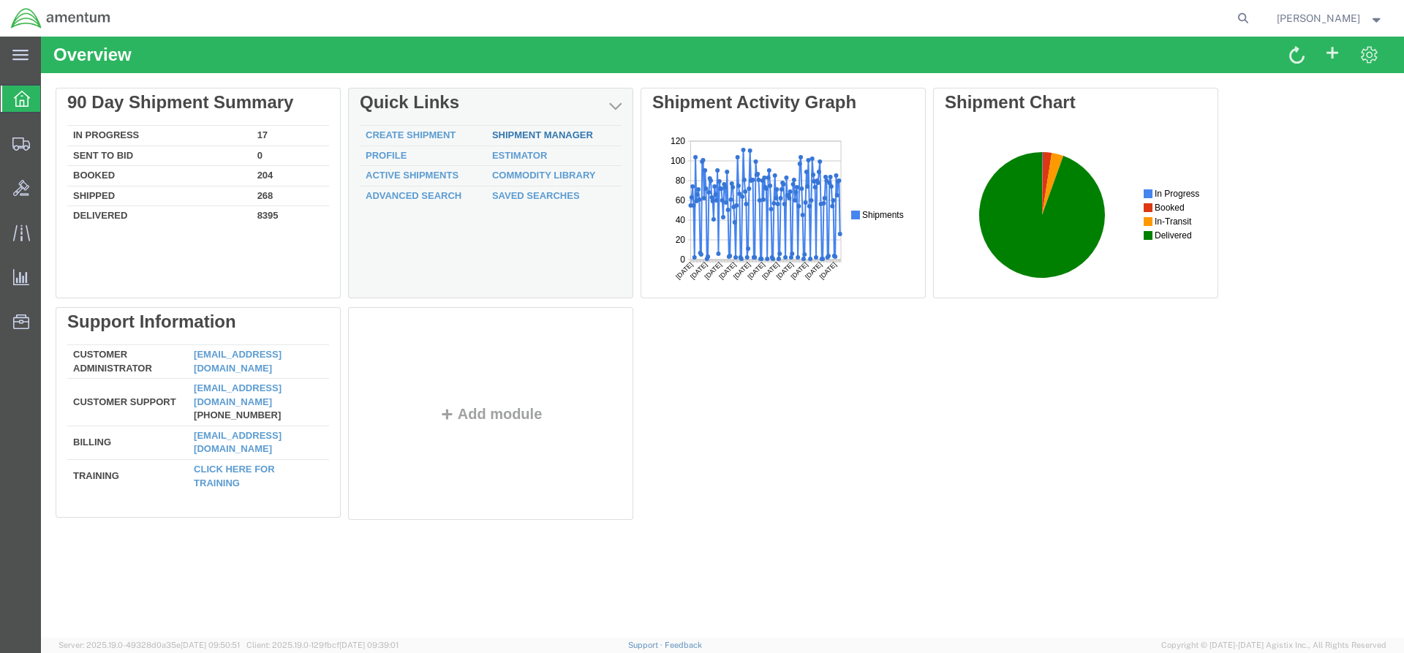
click at [506, 137] on link "Shipment Manager" at bounding box center [542, 134] width 101 height 11
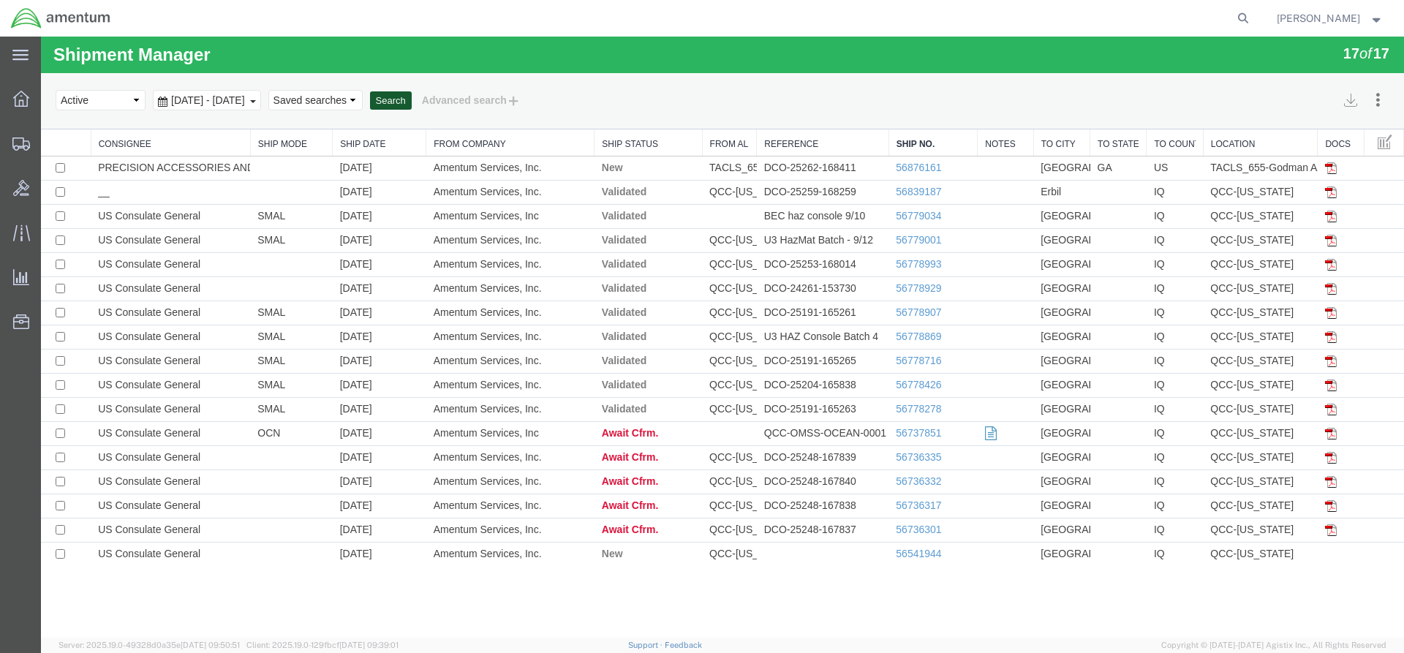
click at [412, 107] on button "Search" at bounding box center [391, 100] width 42 height 19
click at [412, 95] on button "Search" at bounding box center [391, 100] width 42 height 19
click at [412, 96] on button "Search" at bounding box center [391, 100] width 42 height 19
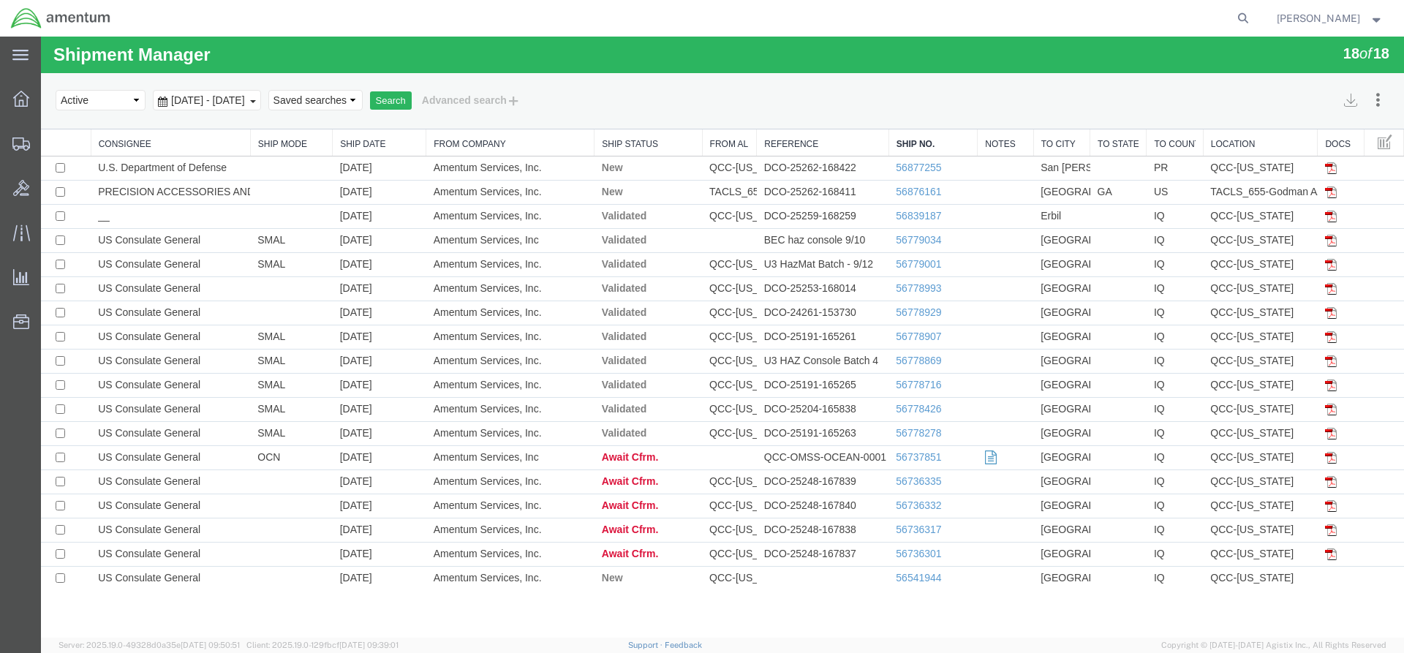
click at [904, 159] on td "56877255" at bounding box center [933, 169] width 89 height 24
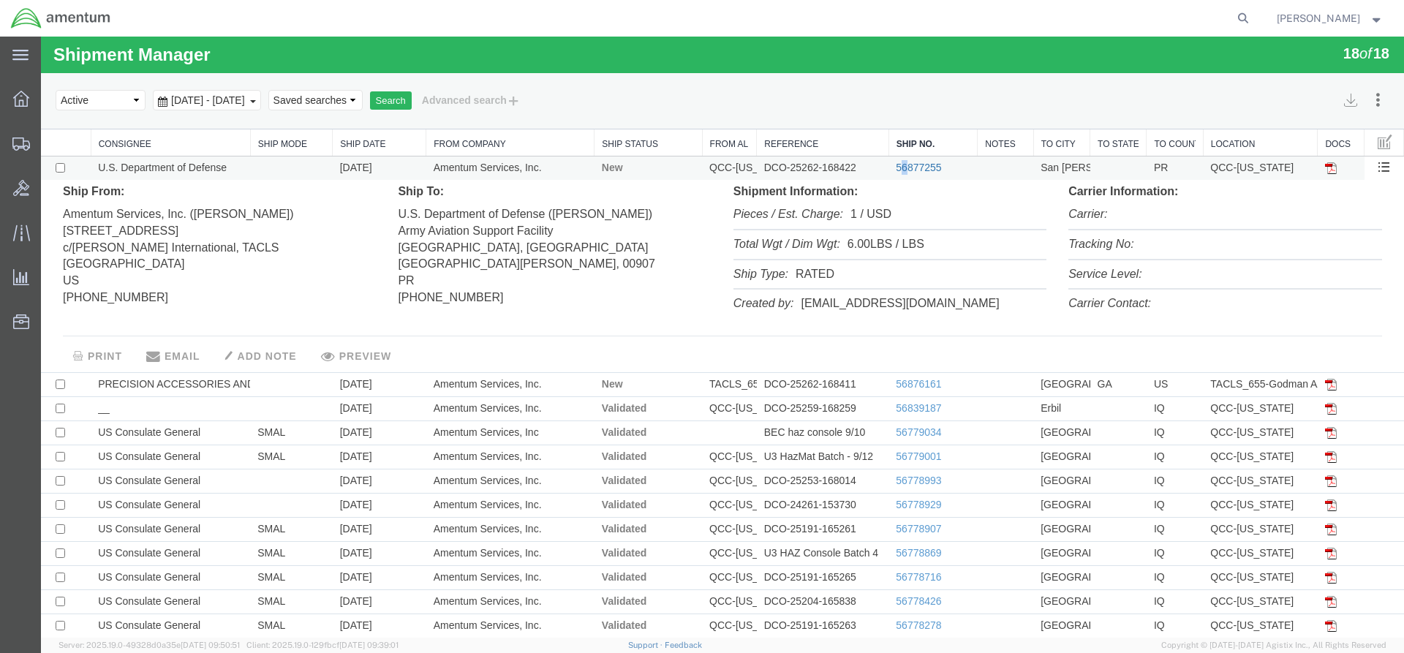
click at [908, 171] on link "56877255" at bounding box center [918, 168] width 45 height 12
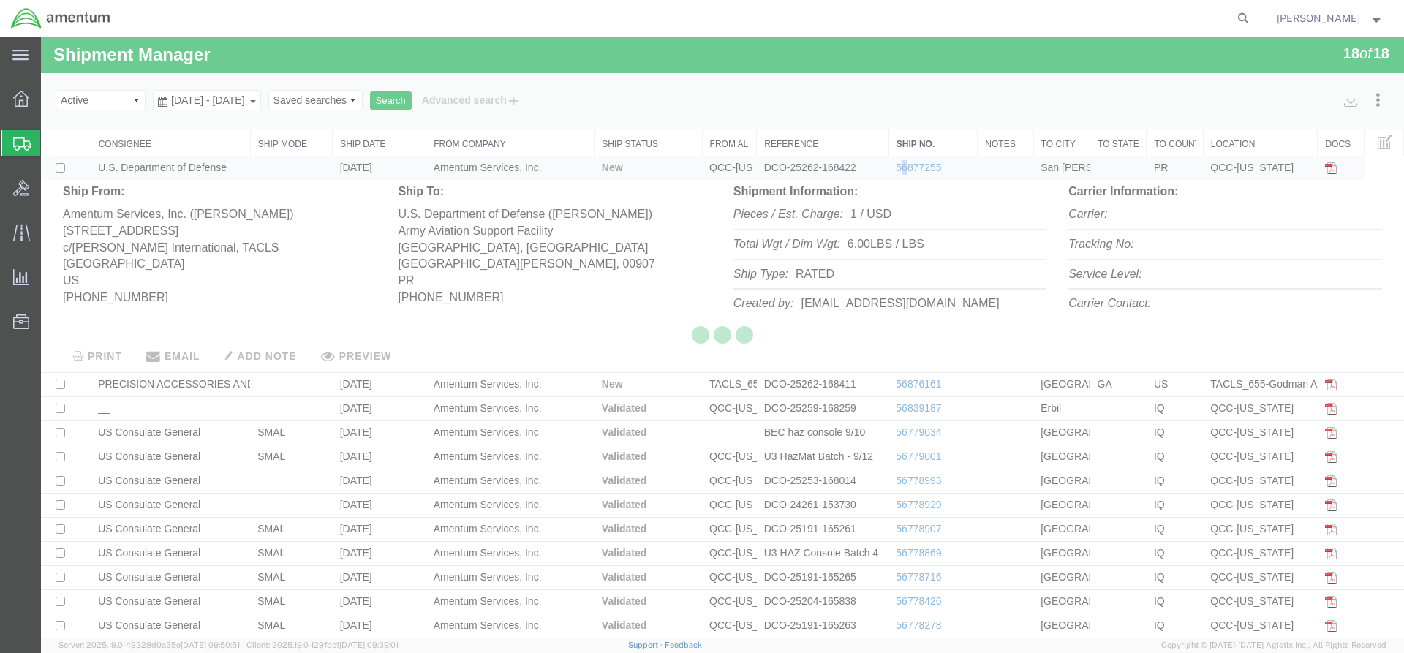
select select "42668"
select select "42681"
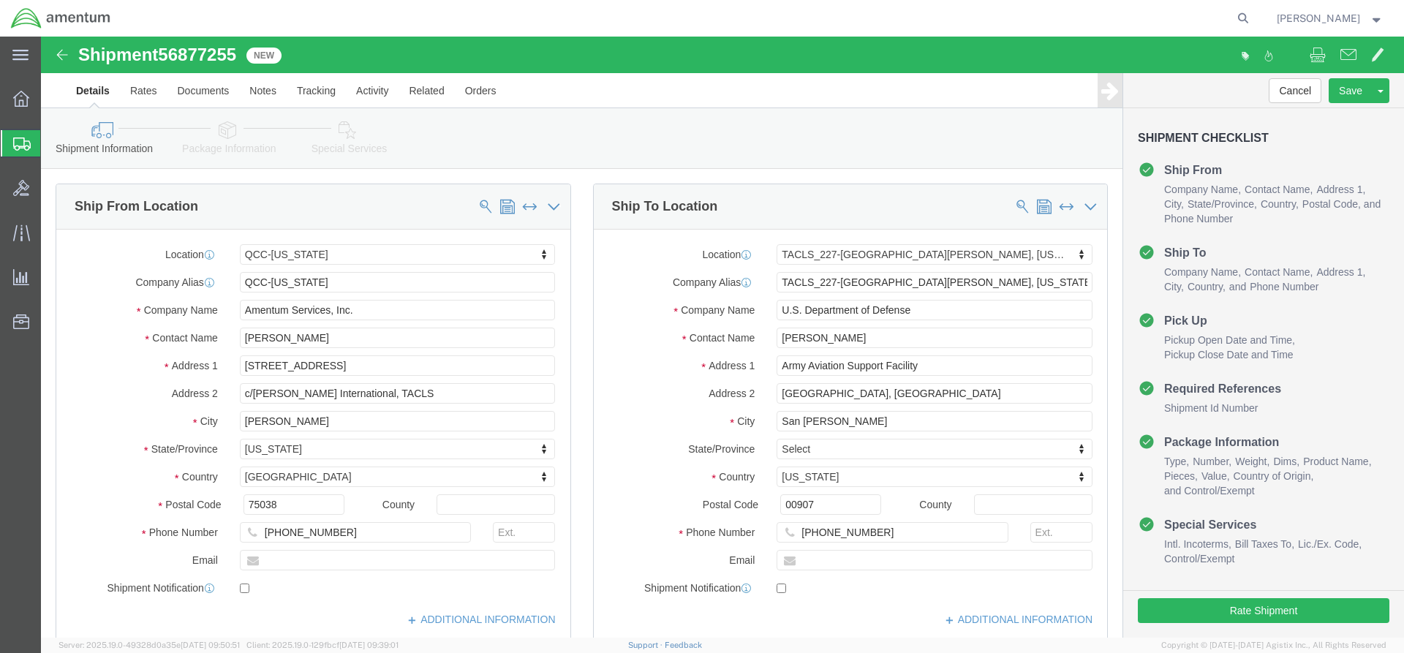
click link "Special Services"
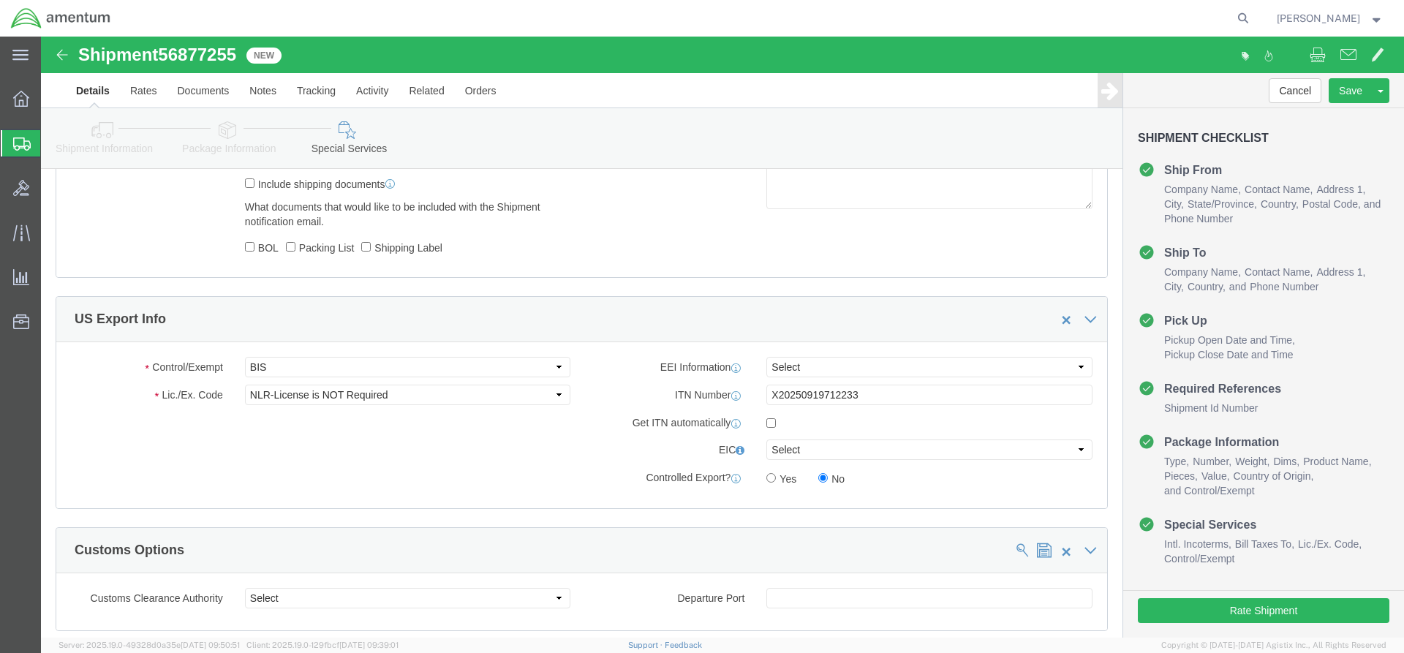
scroll to position [1097, 0]
click select "Select AES-Direct EEI Carrier File EEI EEI Exempt"
select select "AESD"
click select "Select AES-Direct EEI Carrier File EEI EEI Exempt"
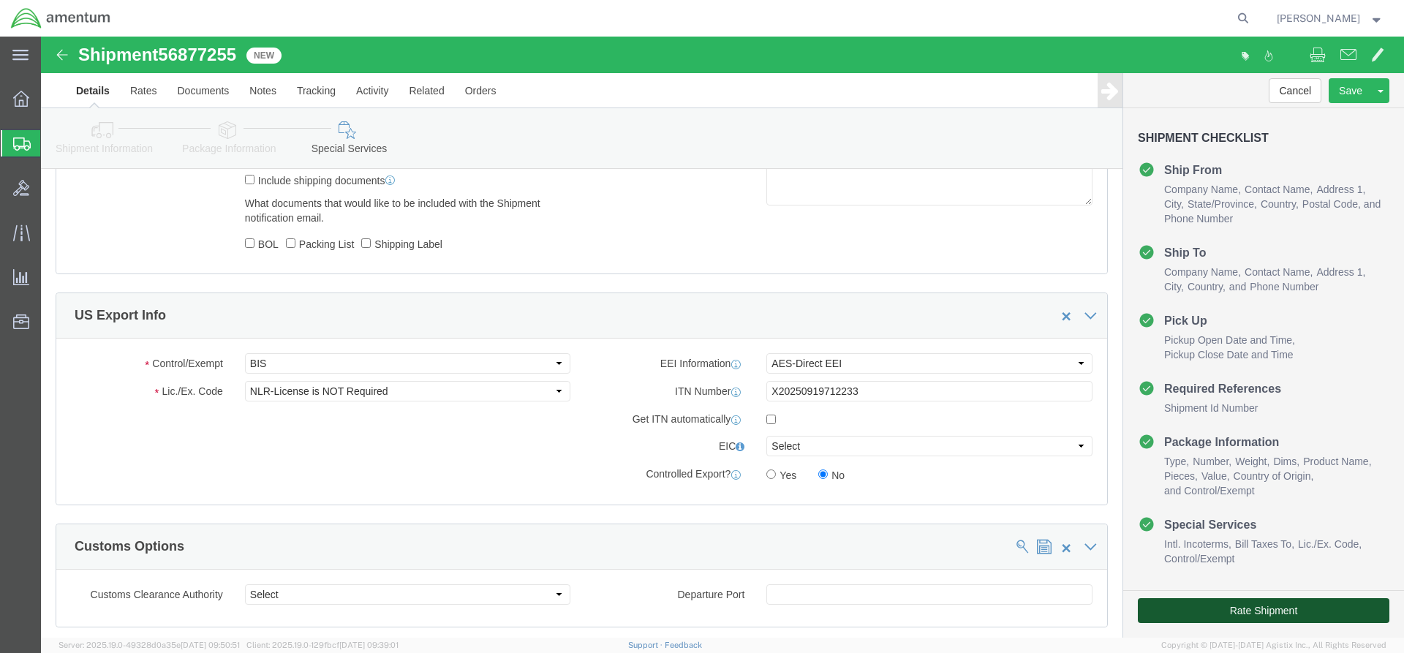
click button "Rate Shipment"
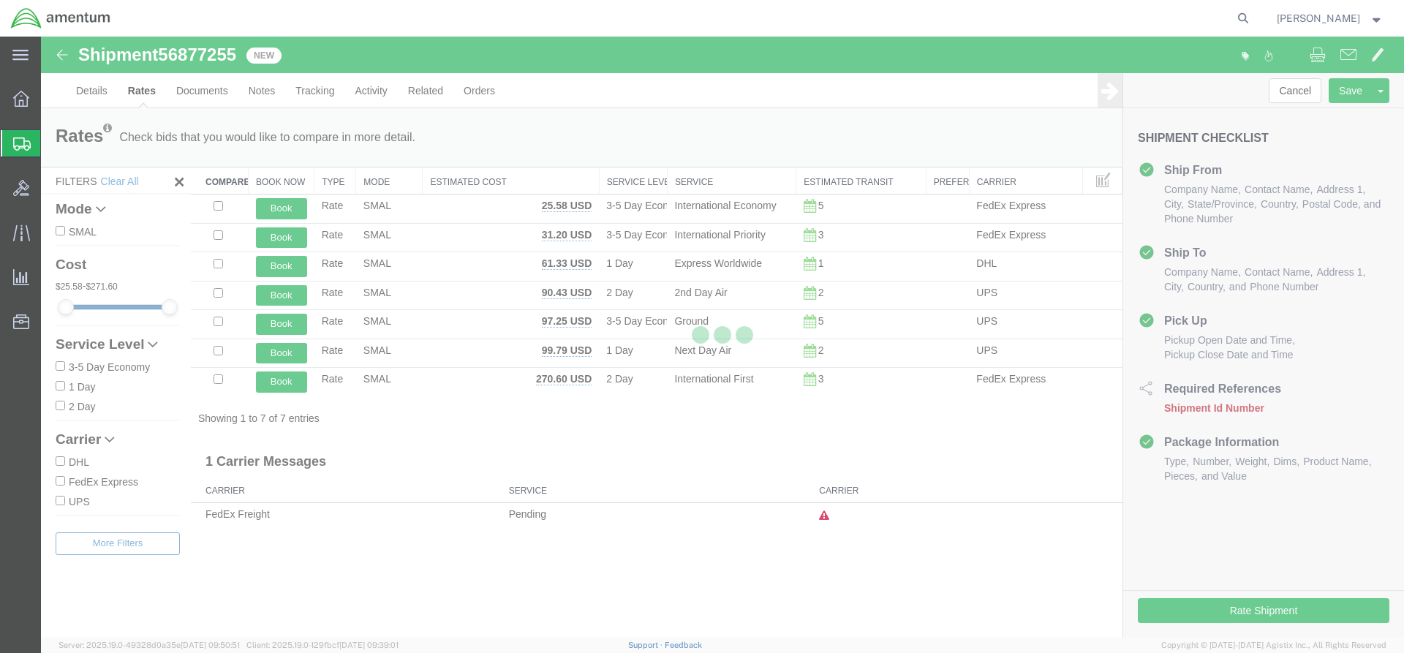
scroll to position [0, 0]
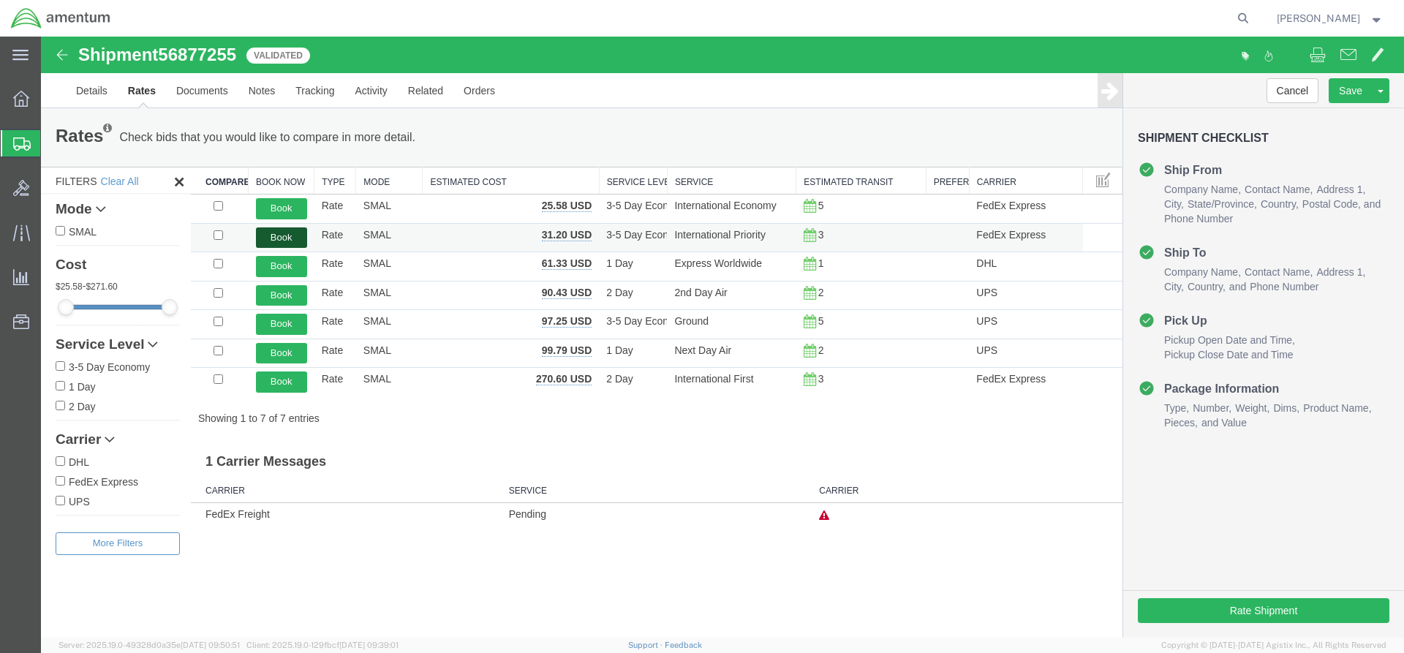
click at [290, 238] on button "Book" at bounding box center [281, 237] width 51 height 21
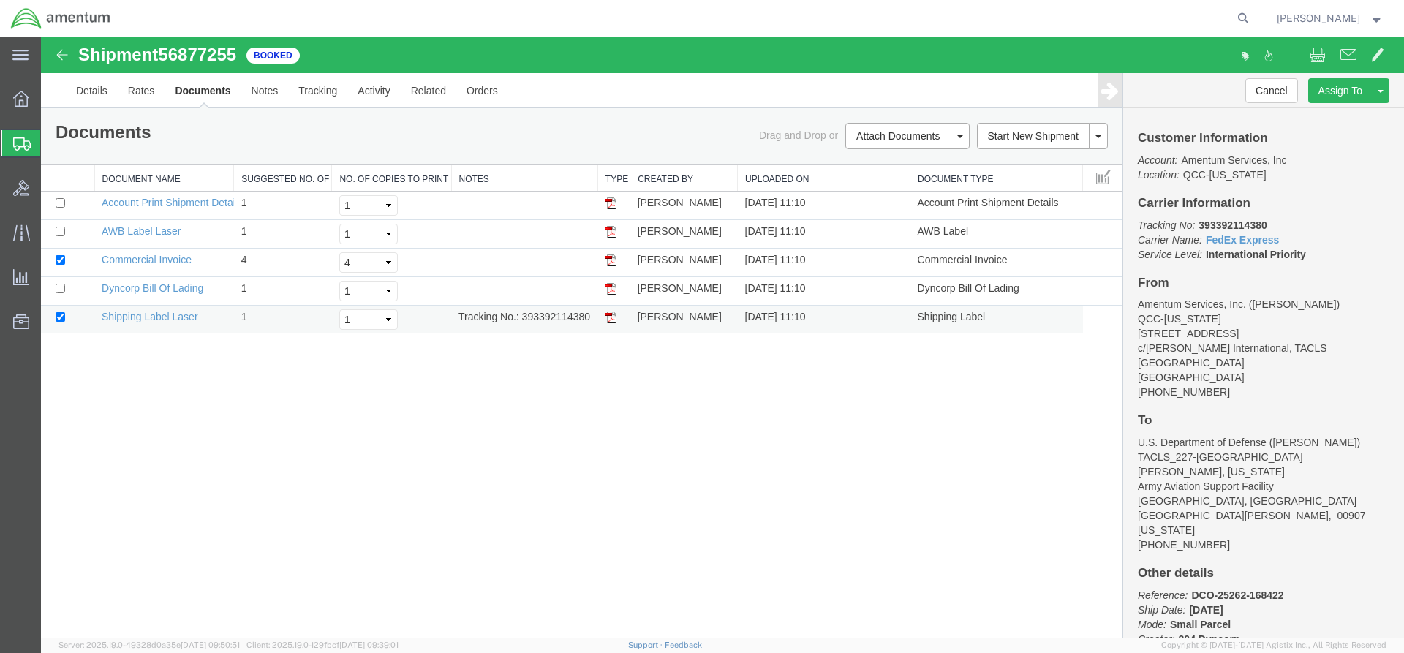
drag, startPoint x: 523, startPoint y: 315, endPoint x: 582, endPoint y: 315, distance: 59.3
click at [590, 318] on td "Tracking No.: 393392114380" at bounding box center [524, 320] width 146 height 29
drag, startPoint x: 594, startPoint y: 380, endPoint x: 612, endPoint y: 323, distance: 59.7
click at [594, 376] on div "Shipment 56877255 5 of 5 Booked Details Rates Documents Notes Tracking Activity…" at bounding box center [722, 337] width 1363 height 601
drag, startPoint x: 45, startPoint y: 316, endPoint x: 612, endPoint y: 317, distance: 567.6
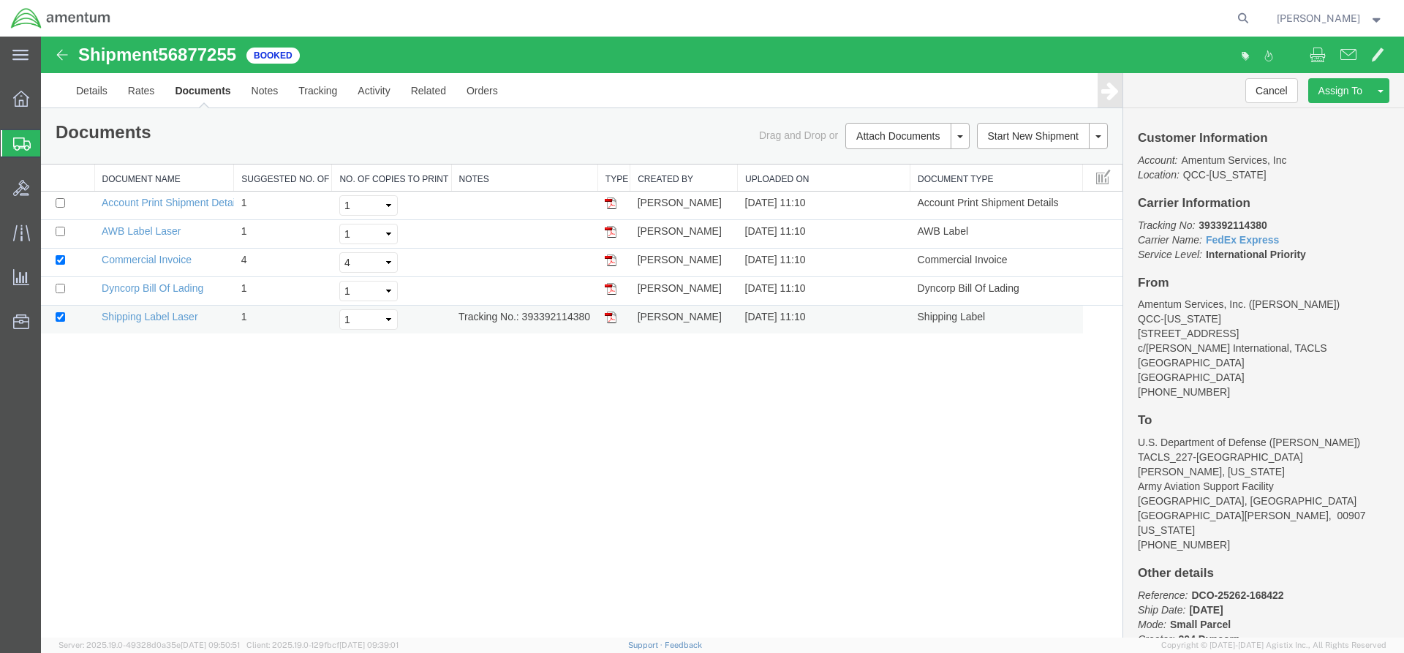
click at [612, 317] on img at bounding box center [611, 318] width 12 height 12
click at [612, 233] on img at bounding box center [611, 232] width 12 height 12
click at [20, 98] on icon at bounding box center [21, 99] width 16 height 16
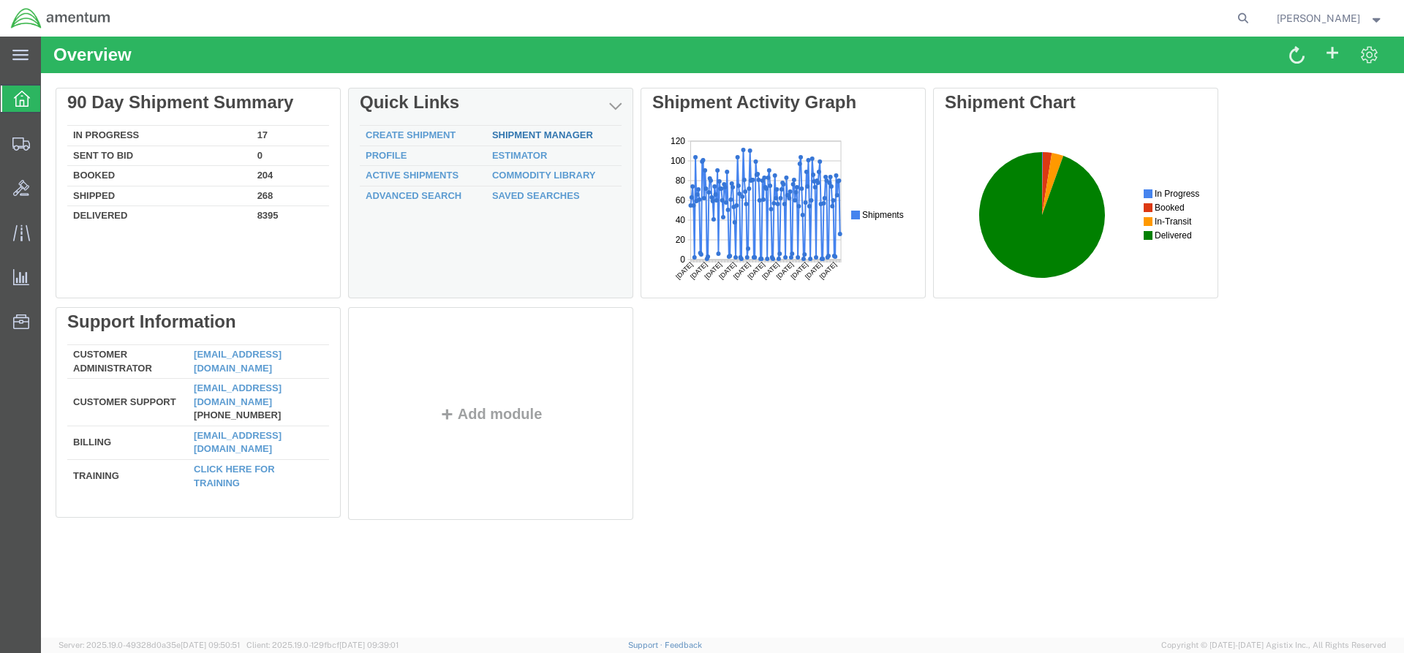
click at [527, 137] on link "Shipment Manager" at bounding box center [542, 134] width 101 height 11
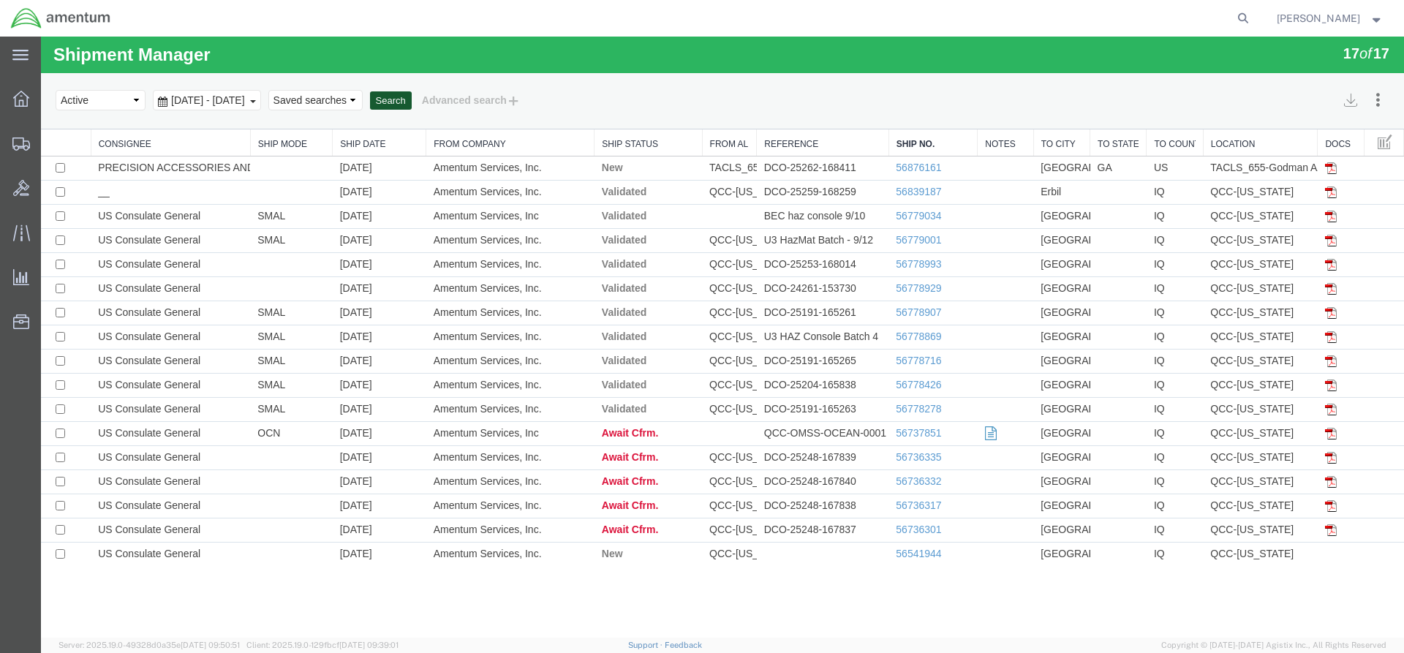
click at [412, 101] on button "Search" at bounding box center [391, 100] width 42 height 19
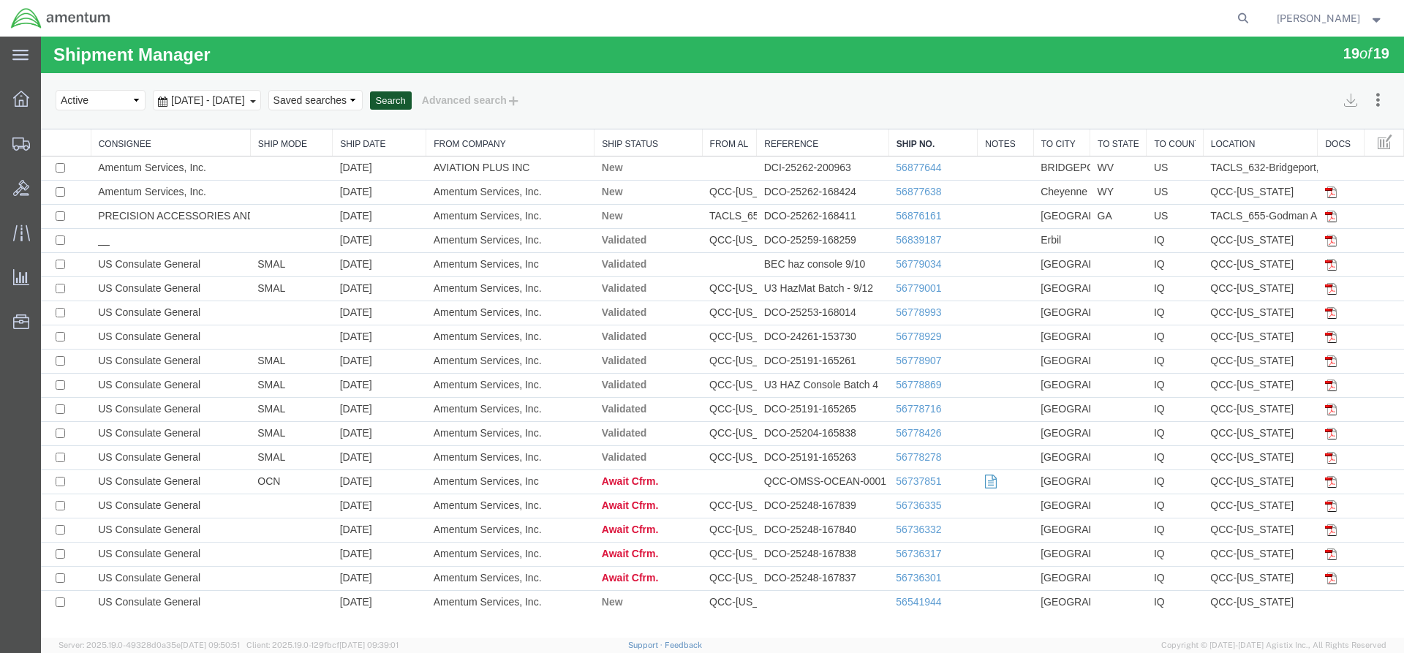
click at [412, 102] on button "Search" at bounding box center [391, 100] width 42 height 19
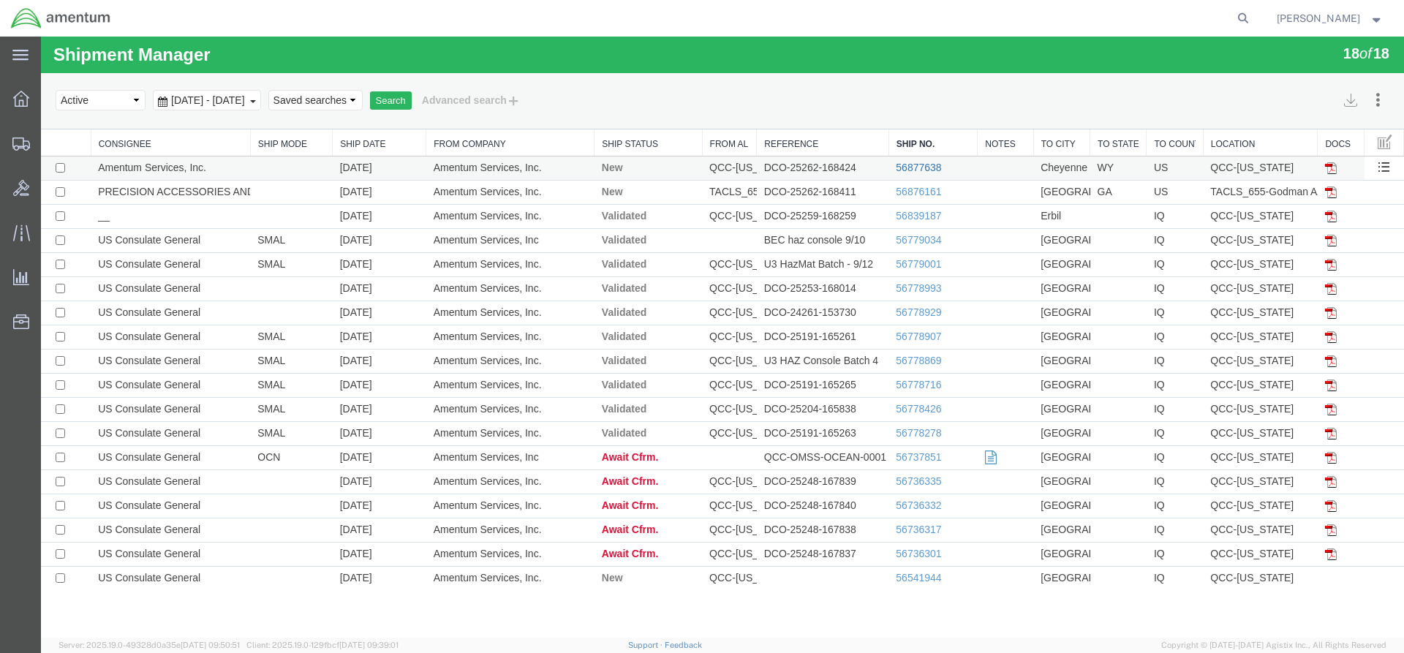
click at [919, 166] on link "56877638" at bounding box center [918, 168] width 45 height 12
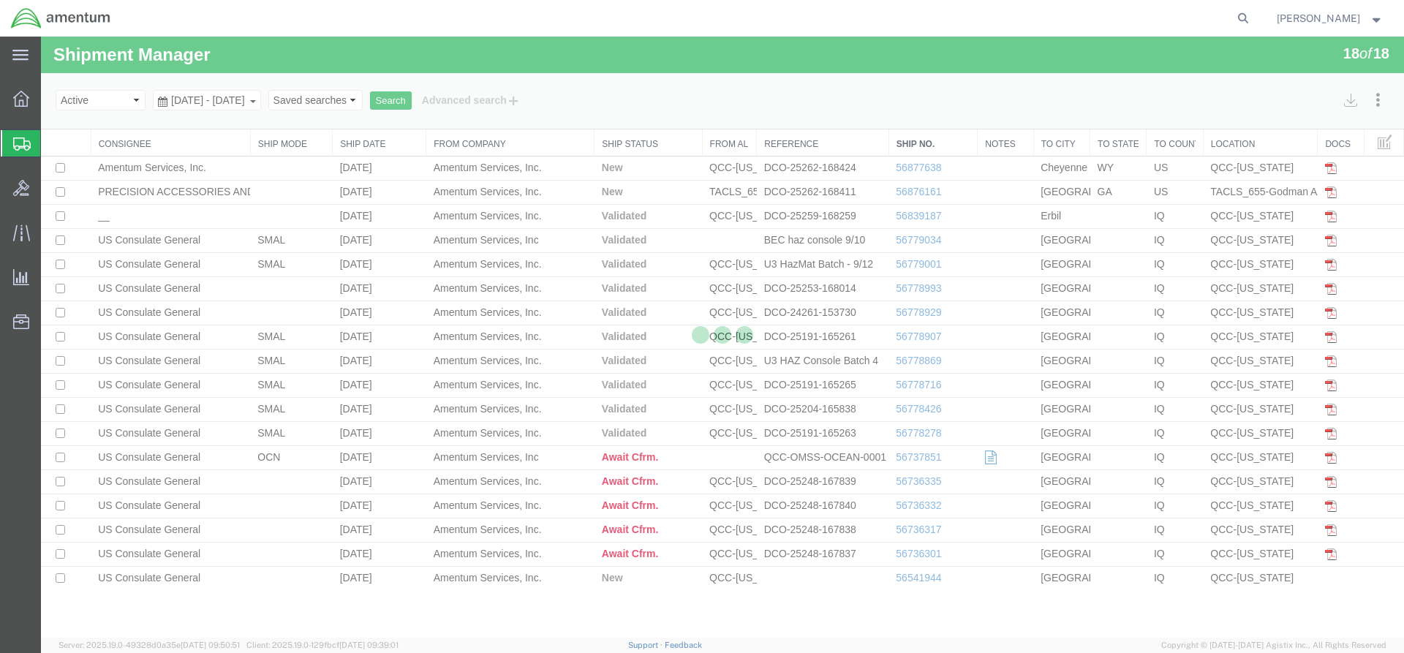
select select "42668"
select select "42722"
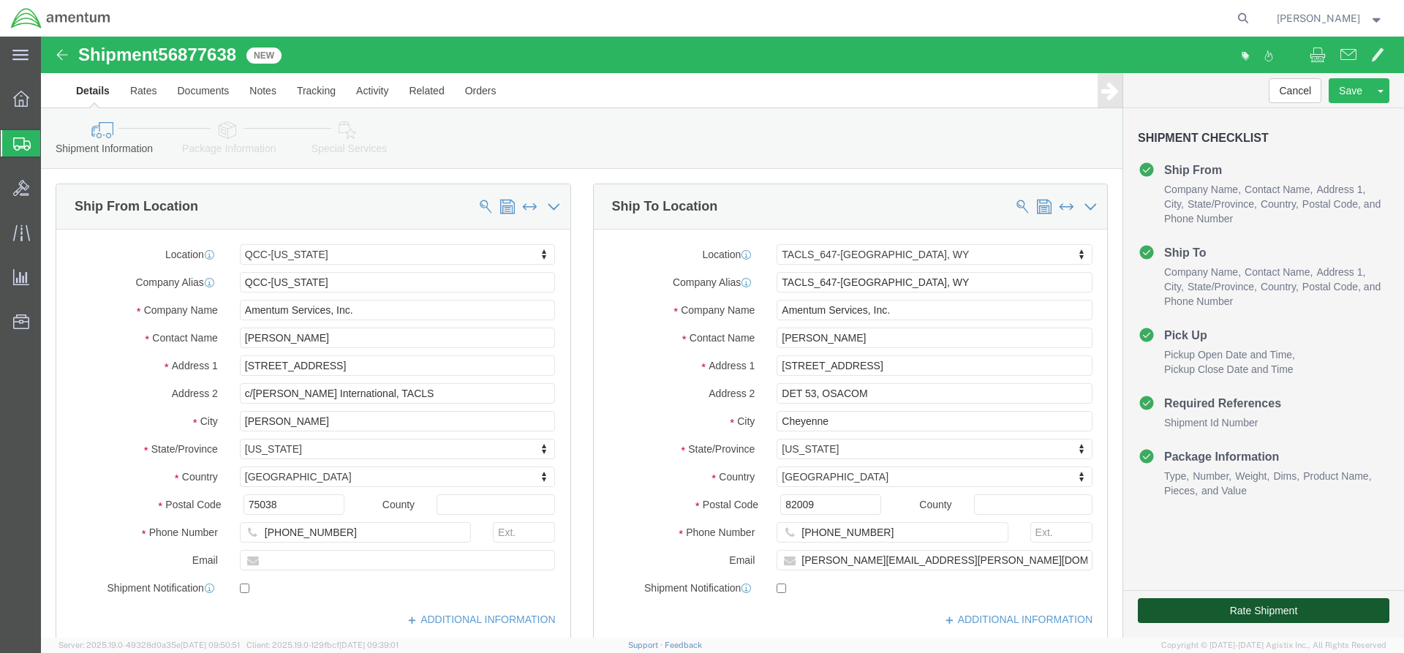
click button "Rate Shipment"
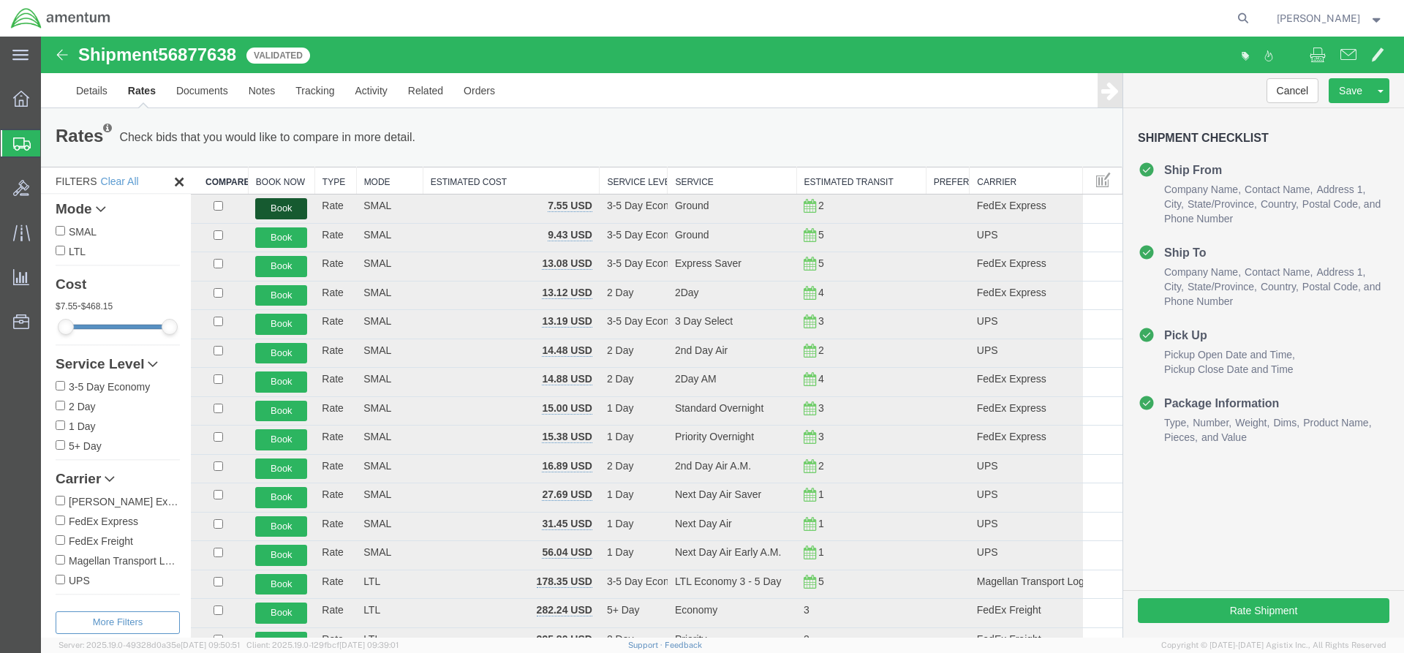
click at [290, 209] on button "Book" at bounding box center [281, 208] width 52 height 21
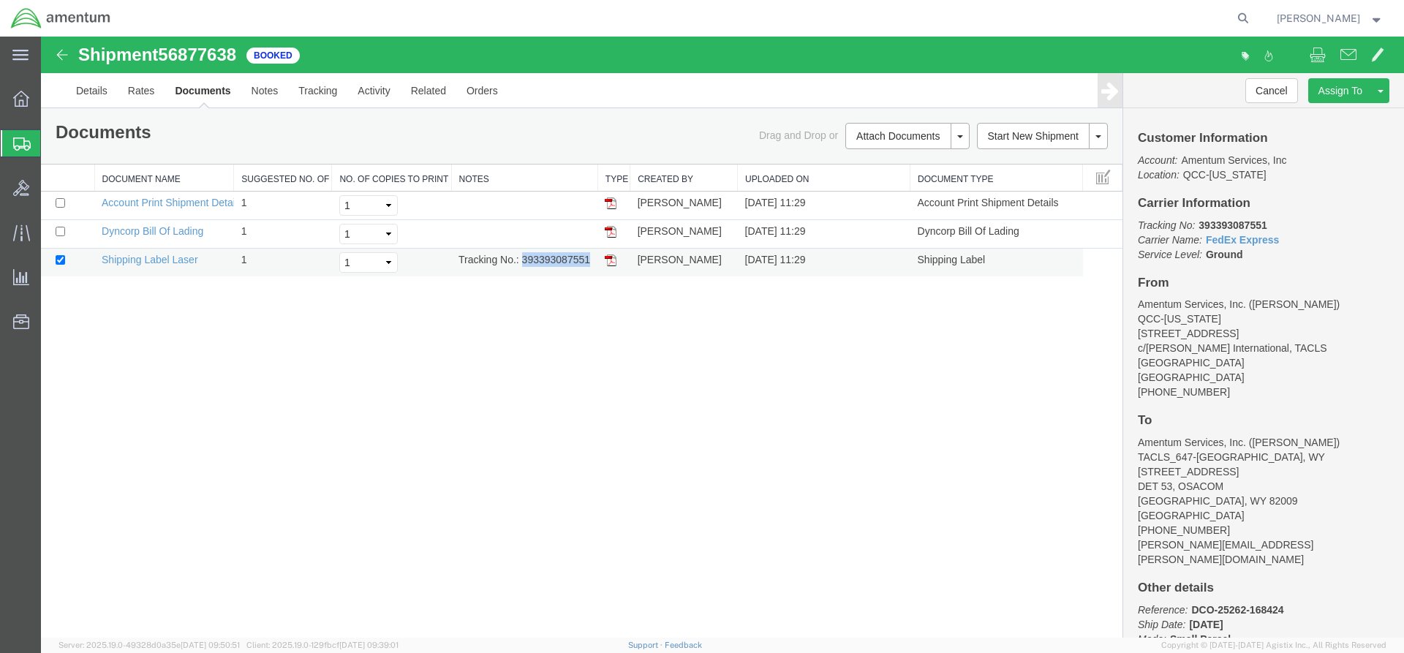
drag, startPoint x: 522, startPoint y: 258, endPoint x: 582, endPoint y: 264, distance: 59.5
click at [590, 265] on td "Tracking No.: 393393087551" at bounding box center [524, 263] width 146 height 29
copy td "393393087551"
click at [612, 263] on img at bounding box center [611, 261] width 12 height 12
click at [16, 102] on icon at bounding box center [21, 99] width 16 height 16
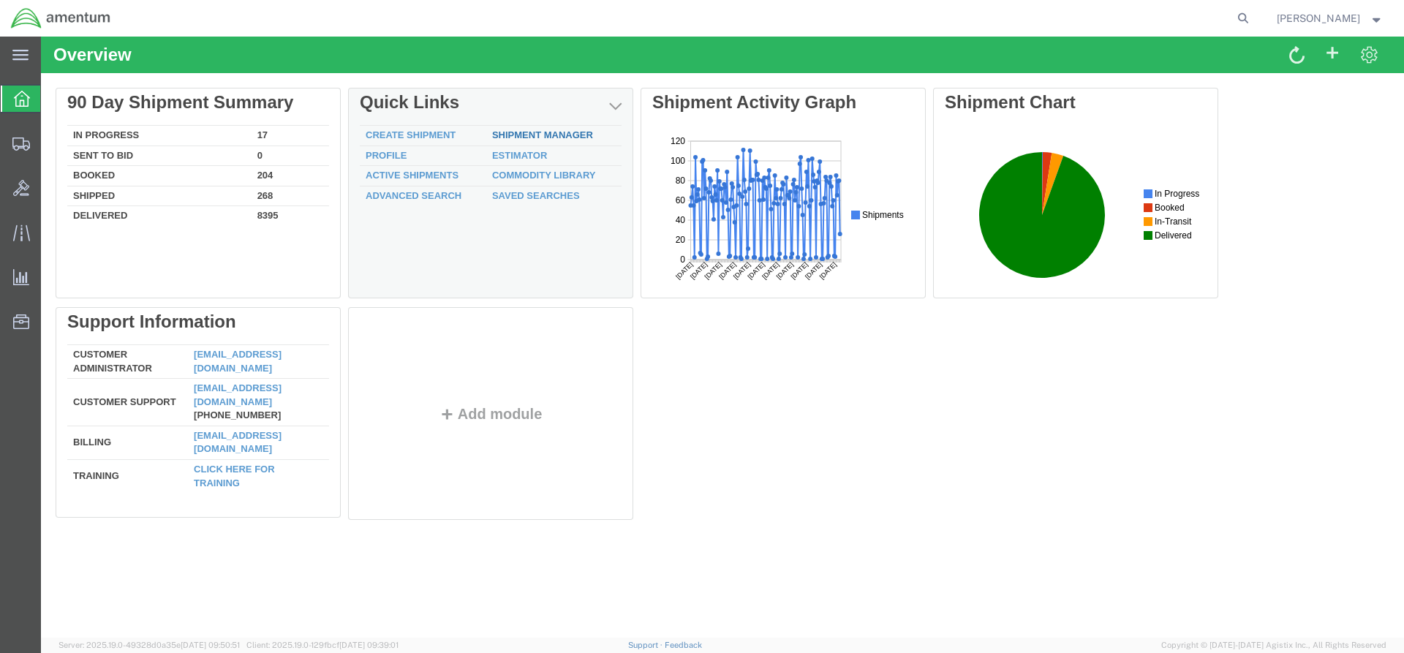
click at [544, 138] on link "Shipment Manager" at bounding box center [542, 134] width 101 height 11
